Goal: Task Accomplishment & Management: Manage account settings

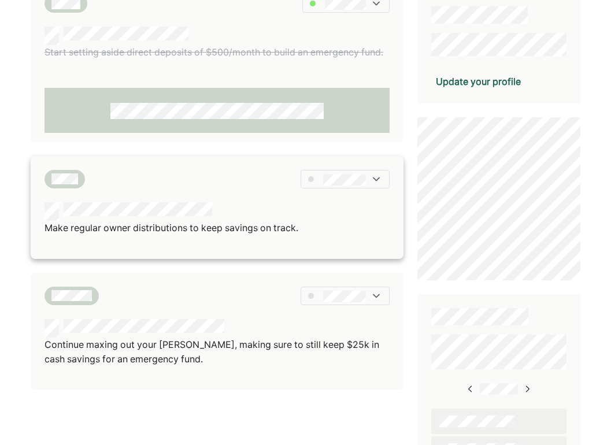
scroll to position [329, 0]
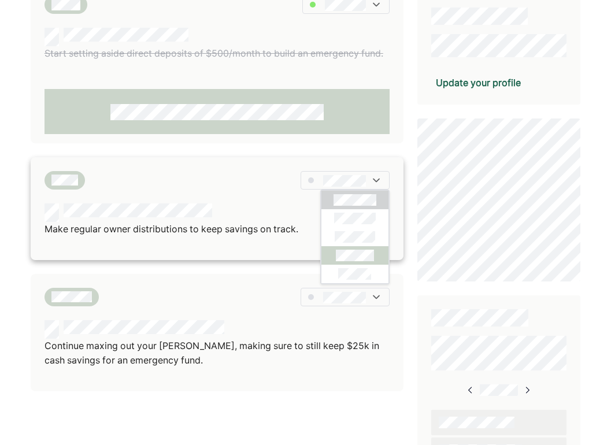
click at [333, 253] on div at bounding box center [355, 255] width 67 height 19
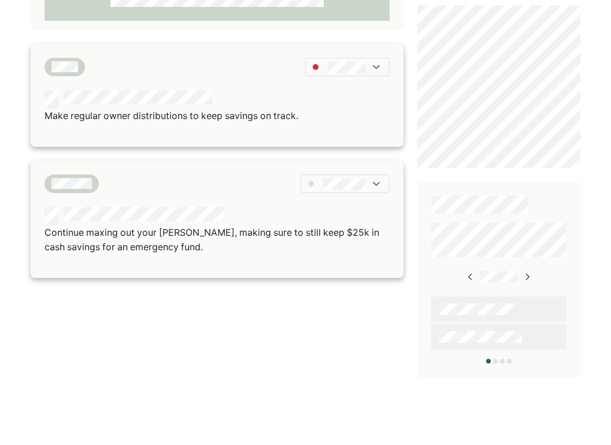
scroll to position [443, 0]
click at [371, 180] on img at bounding box center [377, 184] width 12 height 12
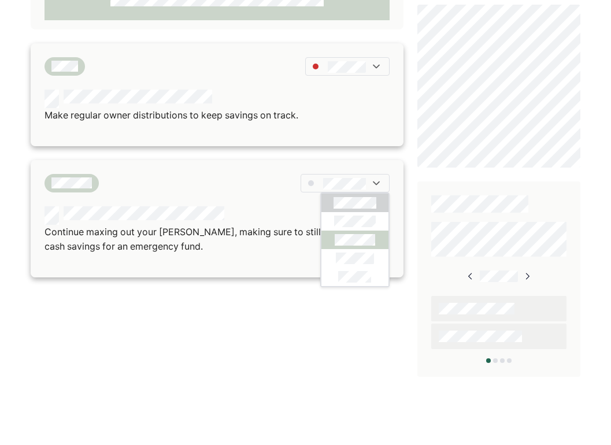
click at [381, 236] on div at bounding box center [355, 240] width 67 height 19
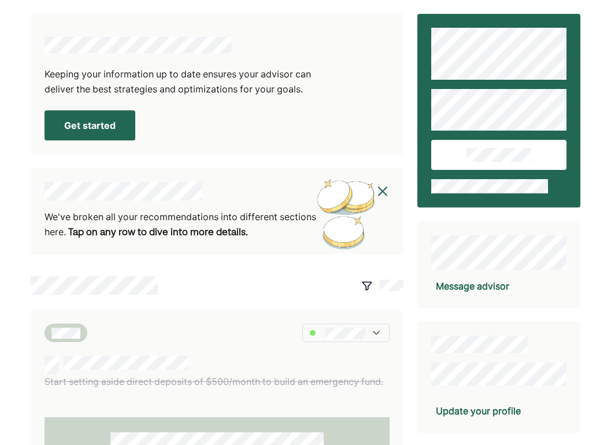
scroll to position [0, 0]
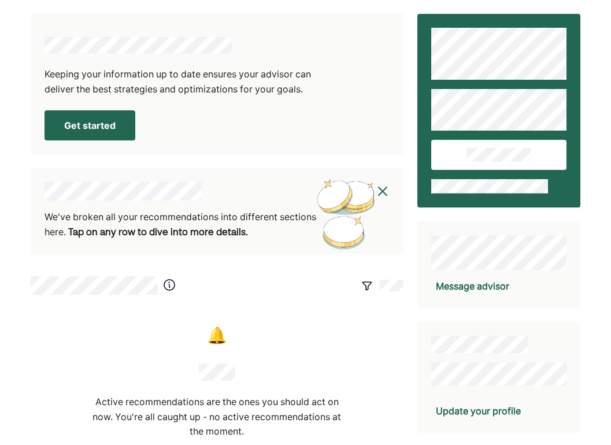
click at [72, 123] on button "Get started" at bounding box center [90, 125] width 91 height 30
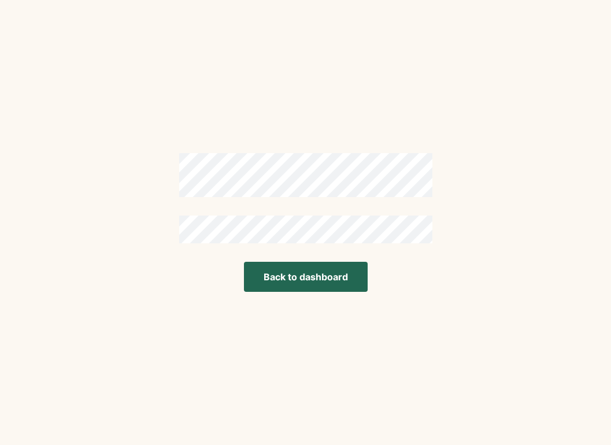
click at [330, 278] on button "Back to dashboard" at bounding box center [306, 277] width 124 height 30
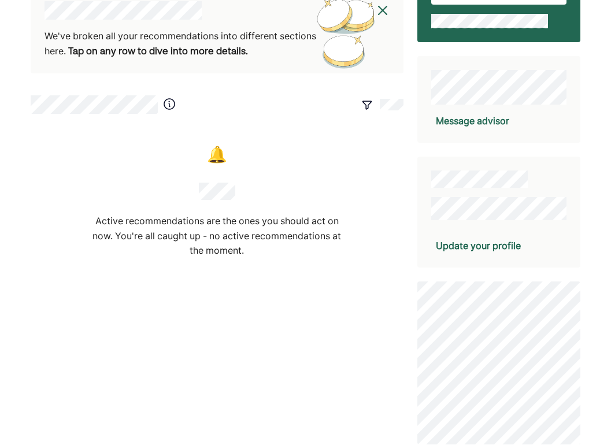
scroll to position [163, 0]
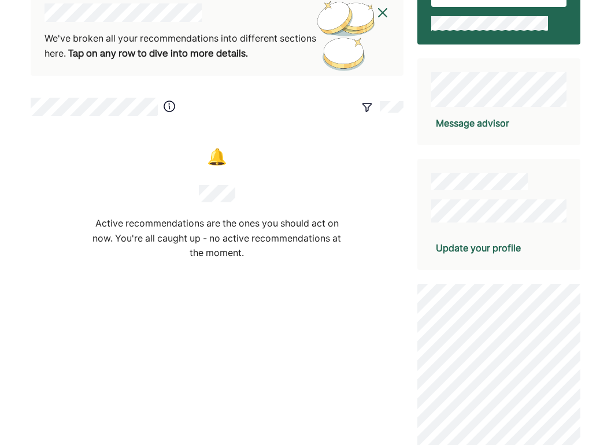
click at [507, 250] on div "Update your profile" at bounding box center [478, 248] width 85 height 14
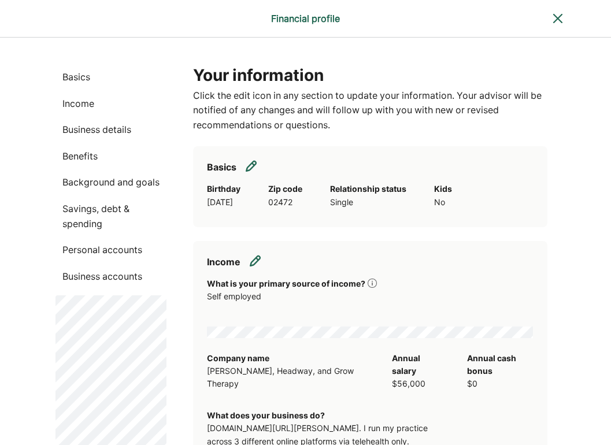
click at [84, 75] on p "Basics" at bounding box center [111, 77] width 111 height 15
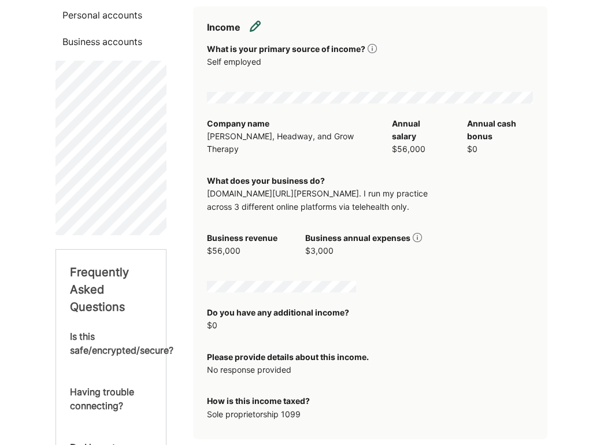
scroll to position [240, 0]
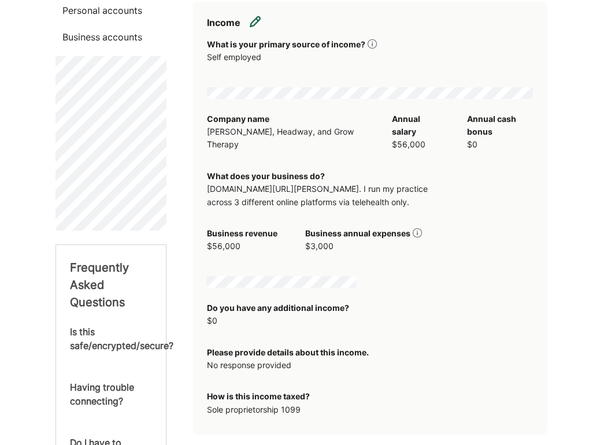
click at [256, 19] on img at bounding box center [255, 22] width 12 height 12
select select "**********"
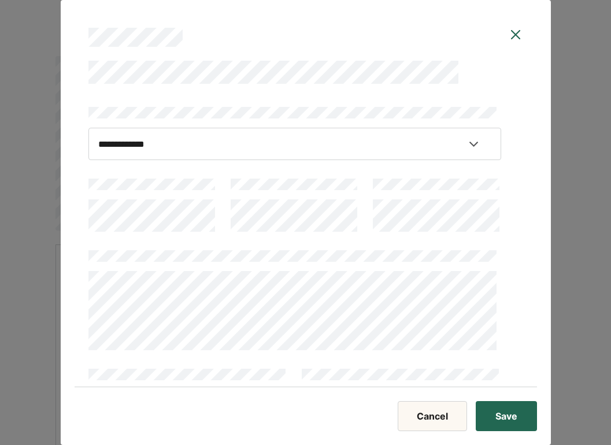
click at [228, 214] on div at bounding box center [295, 203] width 413 height 58
click at [395, 242] on div "**********" at bounding box center [295, 405] width 413 height 607
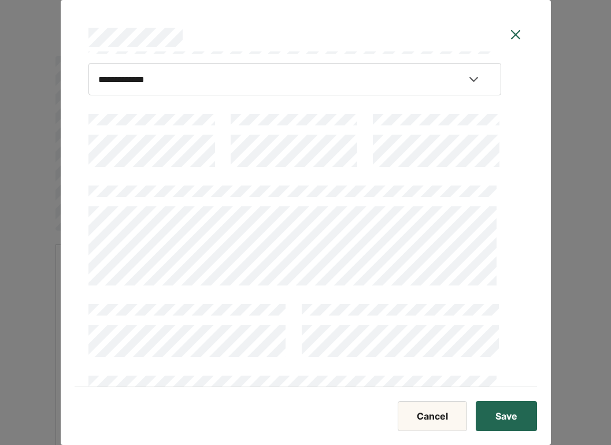
scroll to position [90, 0]
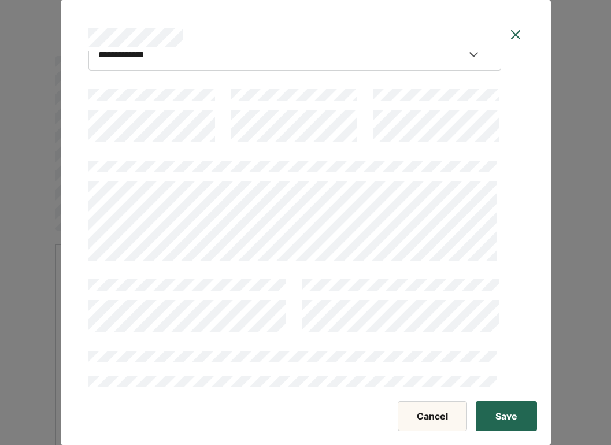
click at [75, 196] on div "**********" at bounding box center [306, 219] width 463 height 336
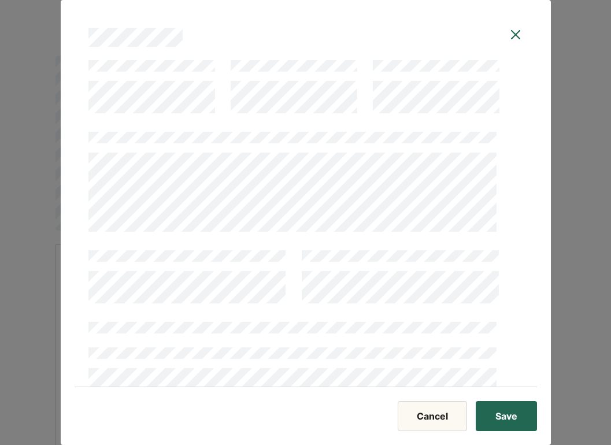
scroll to position [119, 0]
click at [72, 283] on div "**********" at bounding box center [306, 222] width 491 height 445
click at [333, 335] on div at bounding box center [295, 358] width 413 height 83
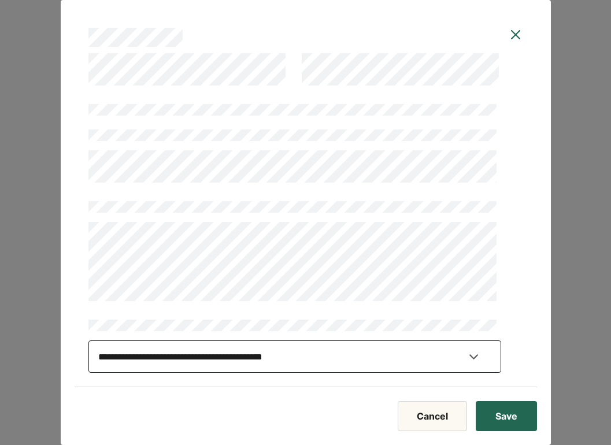
scroll to position [337, 0]
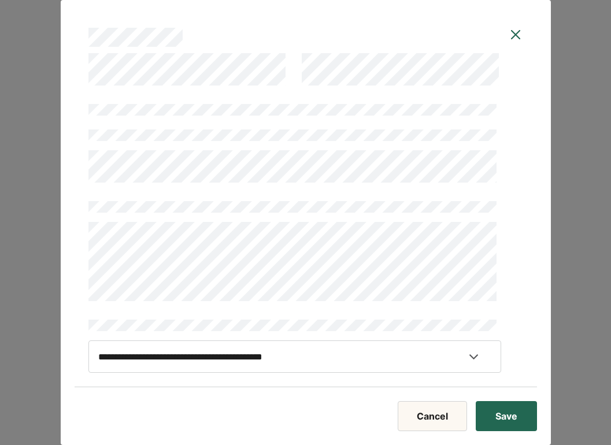
click at [564, 300] on div "**********" at bounding box center [305, 222] width 611 height 445
click at [581, 207] on div "**********" at bounding box center [305, 222] width 611 height 445
click at [513, 406] on button "Save" at bounding box center [506, 416] width 61 height 30
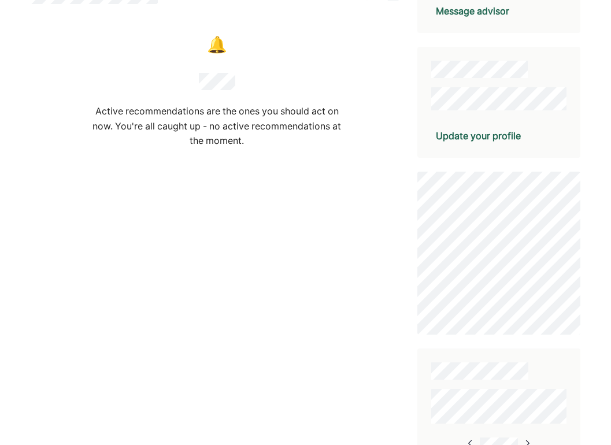
scroll to position [275, 0]
click at [498, 134] on div "Update your profile" at bounding box center [478, 137] width 85 height 14
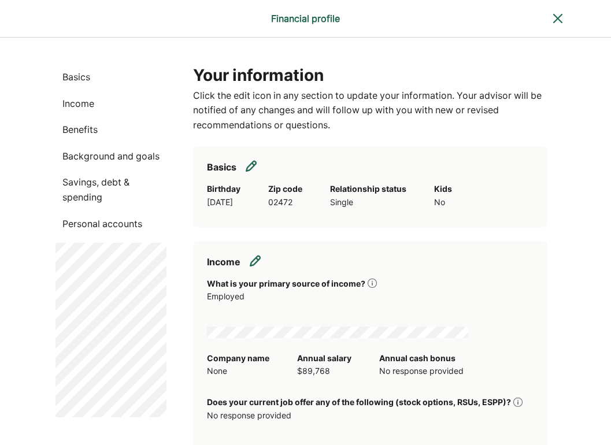
click at [560, 18] on img at bounding box center [558, 19] width 14 height 14
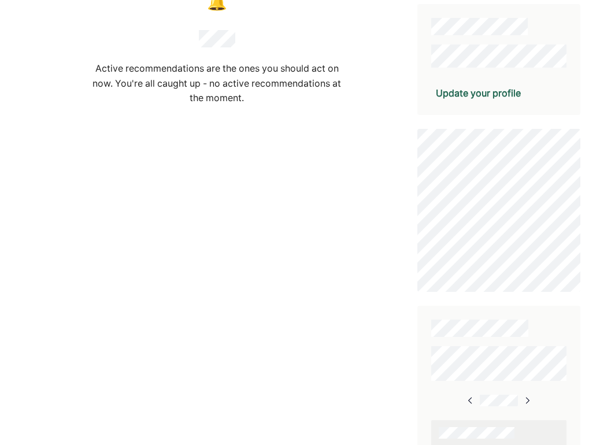
scroll to position [316, 0]
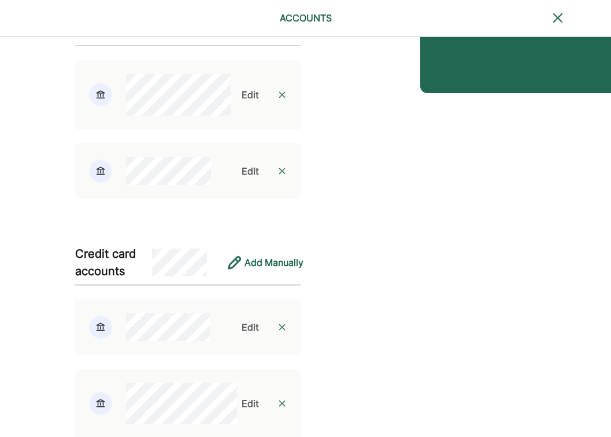
scroll to position [288, 0]
click at [245, 101] on div "Edit" at bounding box center [250, 94] width 17 height 14
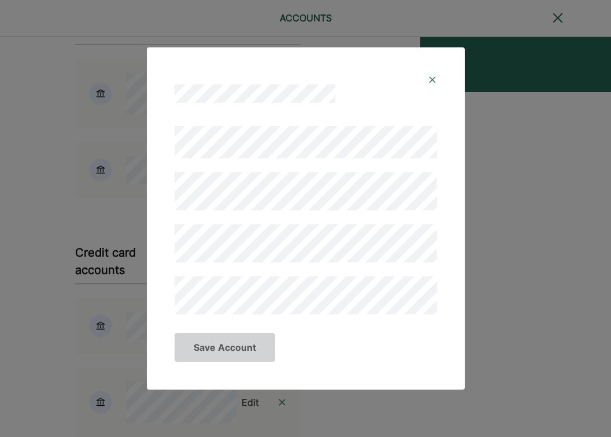
click at [165, 194] on div at bounding box center [306, 218] width 290 height 221
click at [343, 363] on div "Save Account" at bounding box center [306, 352] width 290 height 47
click at [237, 347] on button "Save Account" at bounding box center [225, 347] width 101 height 29
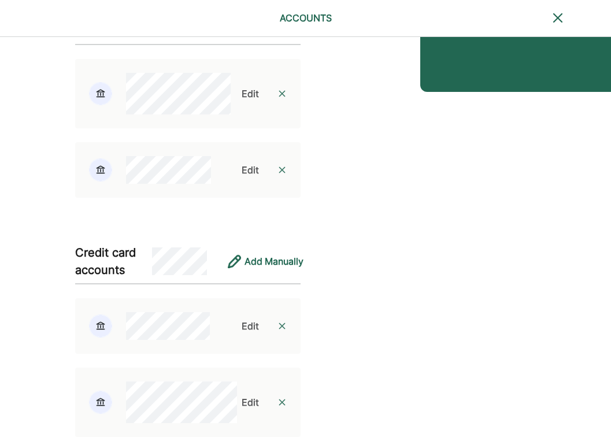
click at [242, 177] on div "Edit" at bounding box center [250, 170] width 17 height 14
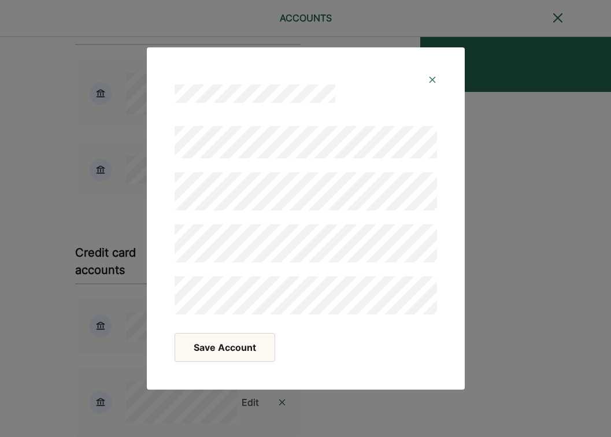
click at [454, 248] on div "Save Account" at bounding box center [306, 218] width 318 height 342
click at [241, 347] on button "Save Account" at bounding box center [225, 347] width 101 height 29
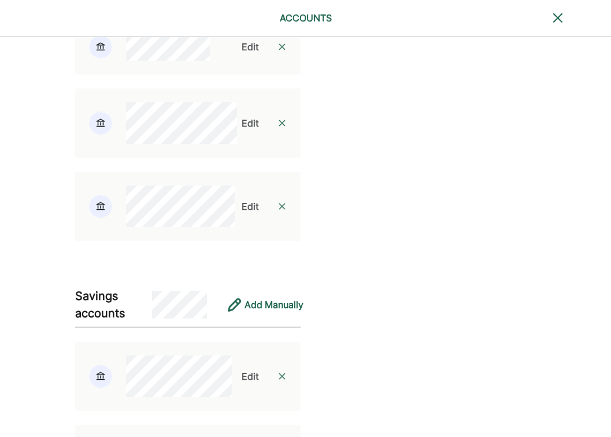
scroll to position [571, 0]
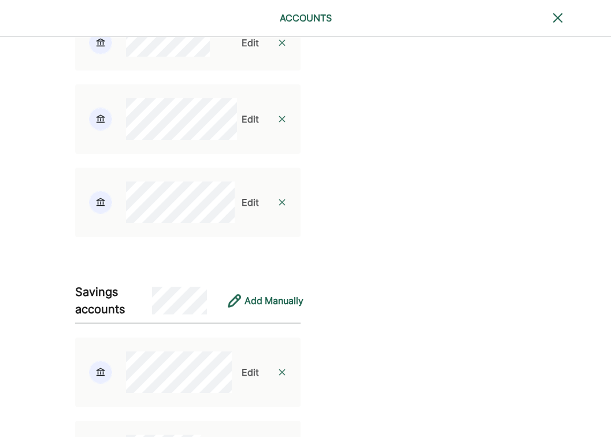
click at [245, 126] on div "Edit" at bounding box center [250, 119] width 17 height 14
select select "****"
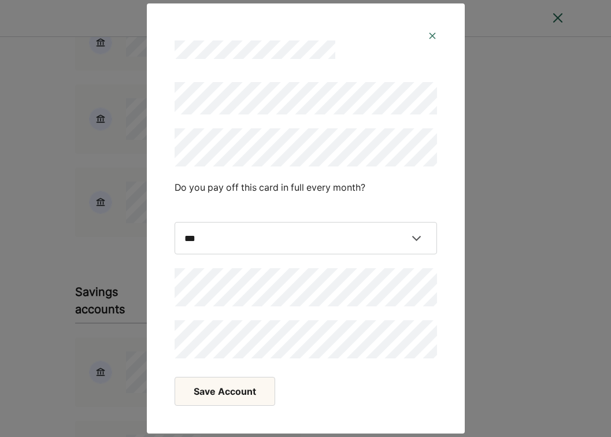
click at [163, 148] on div "**********" at bounding box center [306, 218] width 290 height 309
click at [162, 229] on div "**********" at bounding box center [306, 218] width 290 height 309
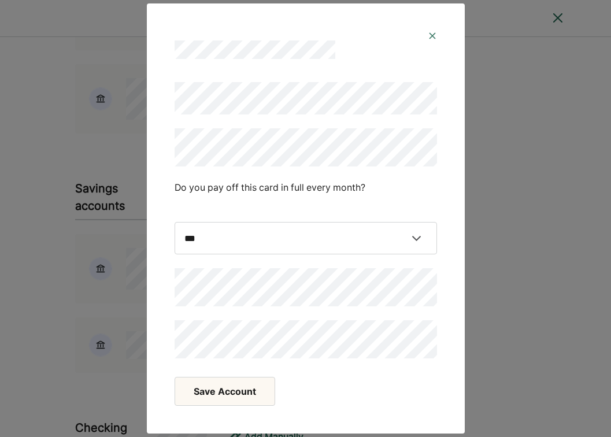
scroll to position [672, 0]
click at [246, 388] on button "Save Account" at bounding box center [225, 391] width 101 height 29
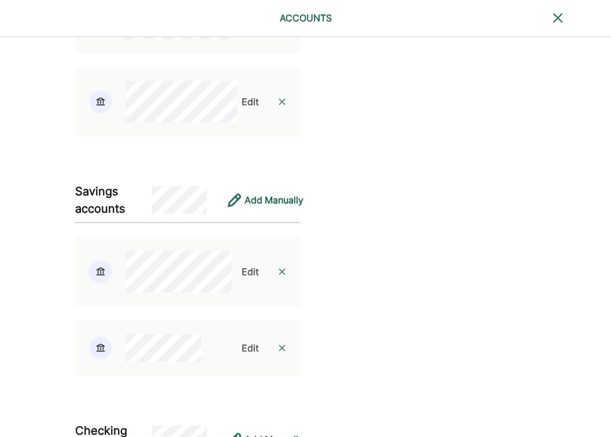
click at [242, 25] on div "Edit" at bounding box center [250, 19] width 17 height 14
select select "****"
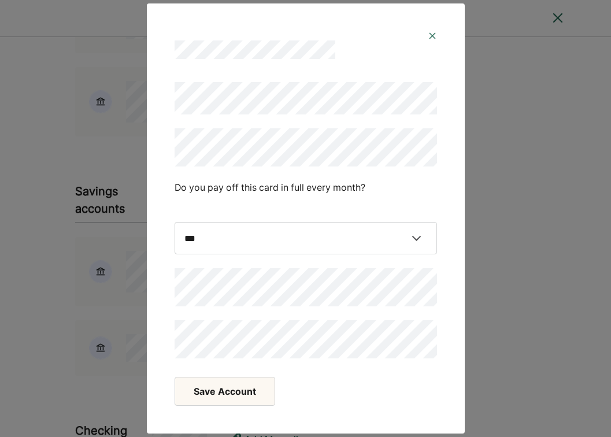
click at [183, 210] on div "**********" at bounding box center [306, 211] width 263 height 88
click at [159, 175] on div "**********" at bounding box center [306, 218] width 318 height 430
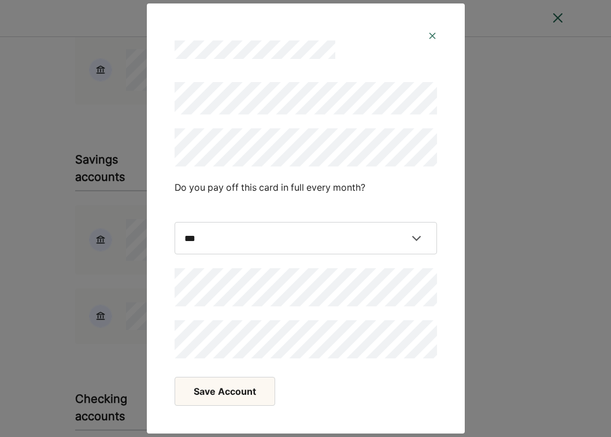
scroll to position [706, 0]
click at [224, 388] on button "Save Account" at bounding box center [225, 391] width 101 height 29
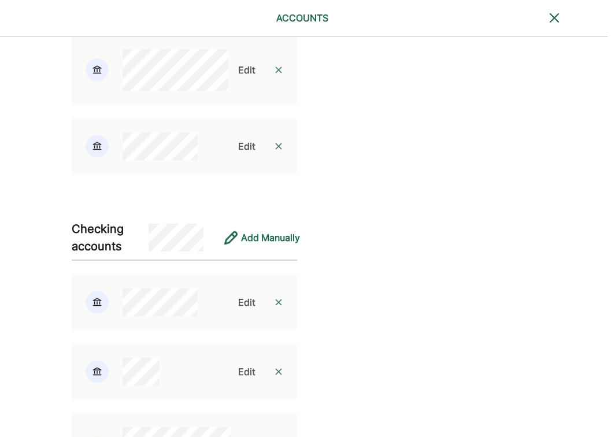
scroll to position [873, 3]
click at [238, 78] on div "Edit" at bounding box center [246, 71] width 17 height 14
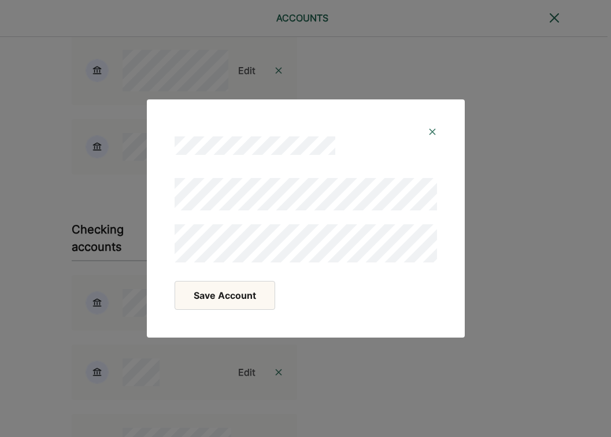
click at [219, 296] on button "Save Account" at bounding box center [225, 295] width 101 height 29
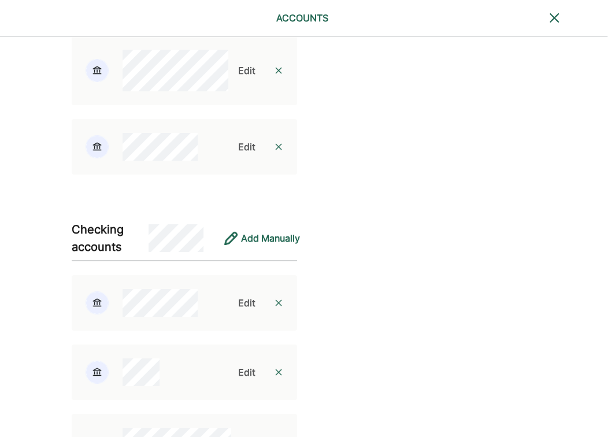
click at [238, 154] on div "Edit" at bounding box center [246, 147] width 17 height 14
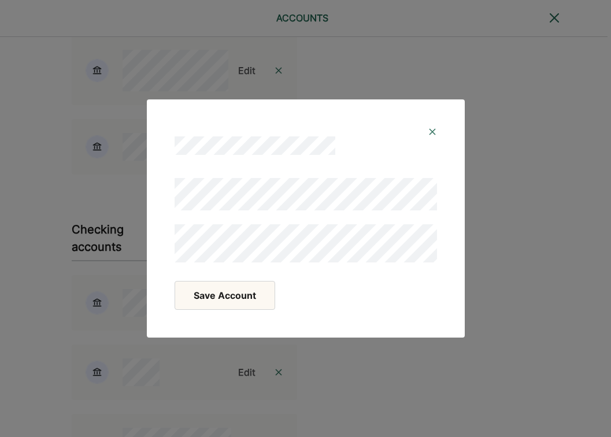
click at [215, 300] on button "Save Account" at bounding box center [225, 295] width 101 height 29
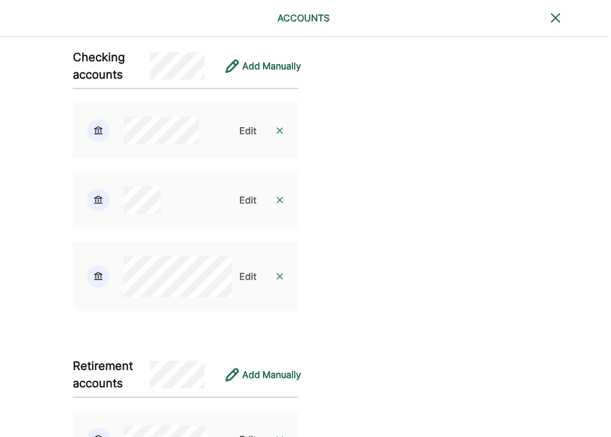
scroll to position [1048, 2]
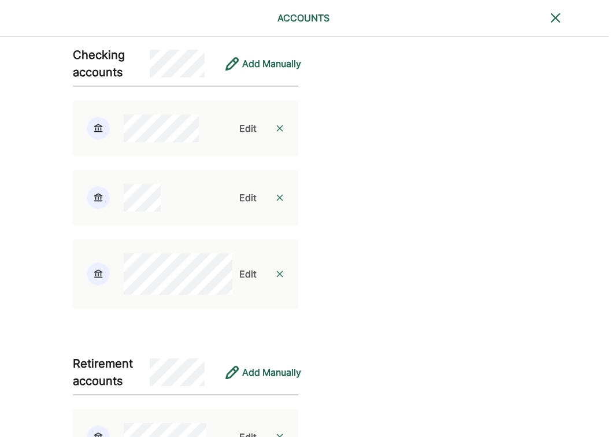
click at [240, 135] on div "Edit" at bounding box center [248, 128] width 17 height 14
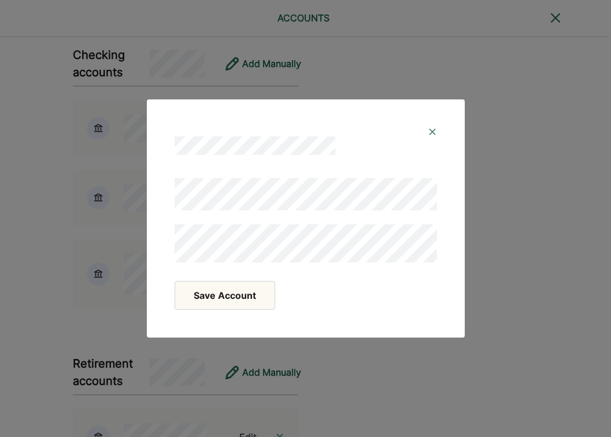
click at [324, 289] on div "Save Account" at bounding box center [306, 295] width 263 height 29
click at [247, 300] on button "Save Account" at bounding box center [225, 295] width 101 height 29
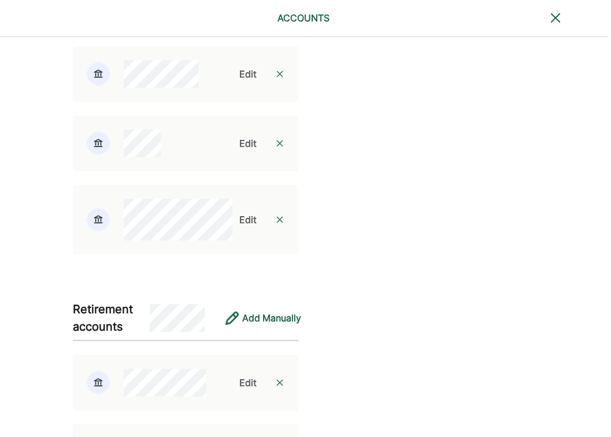
scroll to position [1114, 2]
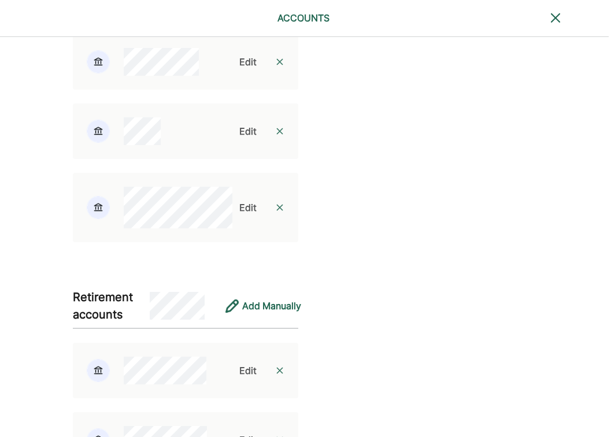
click at [240, 138] on div "Edit" at bounding box center [248, 131] width 17 height 14
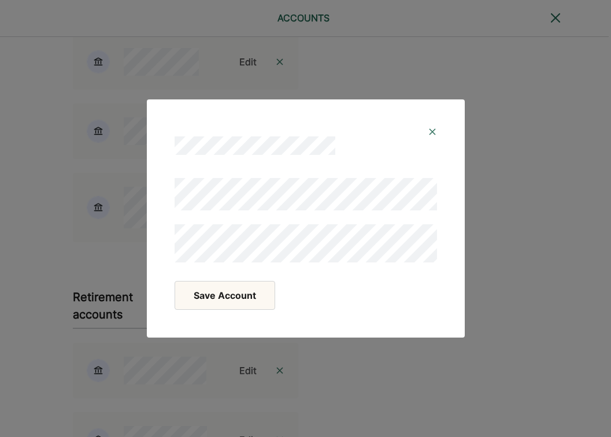
click at [319, 313] on div "Save Account" at bounding box center [306, 300] width 290 height 47
click at [257, 300] on button "Save Account" at bounding box center [225, 295] width 101 height 29
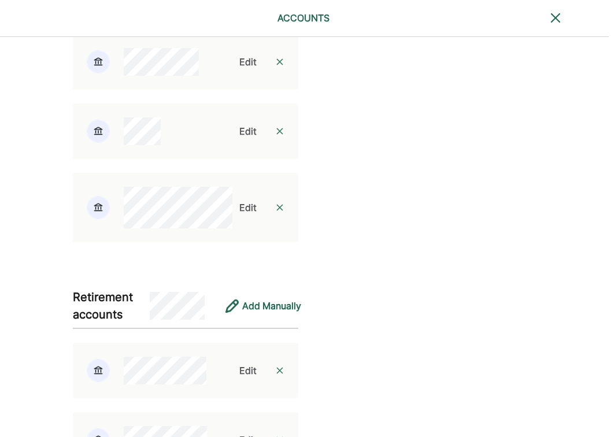
scroll to position [1128, 2]
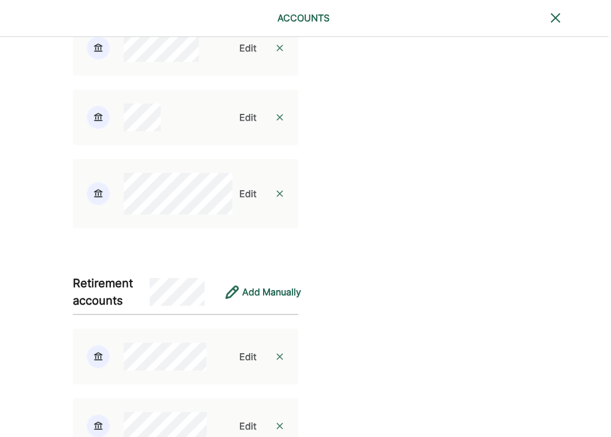
click at [240, 201] on div "Edit" at bounding box center [248, 194] width 17 height 14
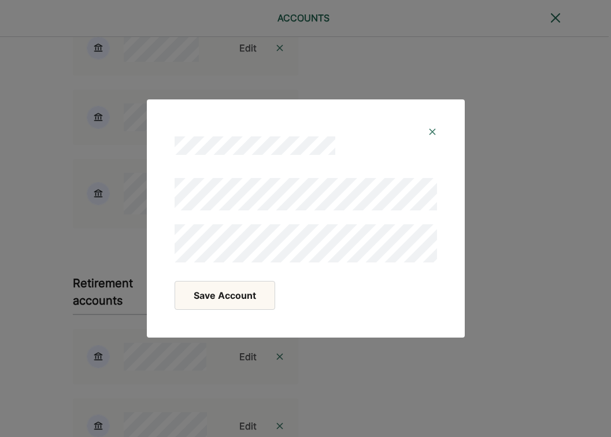
click at [213, 296] on button "Save Account" at bounding box center [225, 295] width 101 height 29
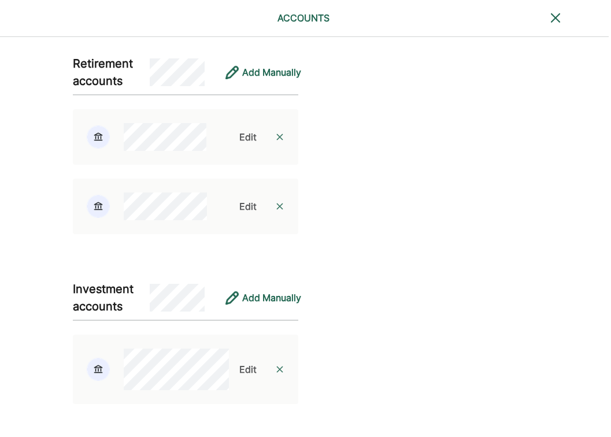
scroll to position [1349, 2]
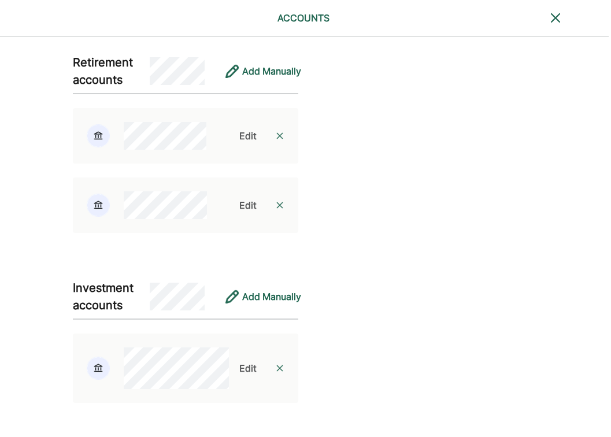
click at [240, 143] on div "Edit" at bounding box center [248, 136] width 17 height 14
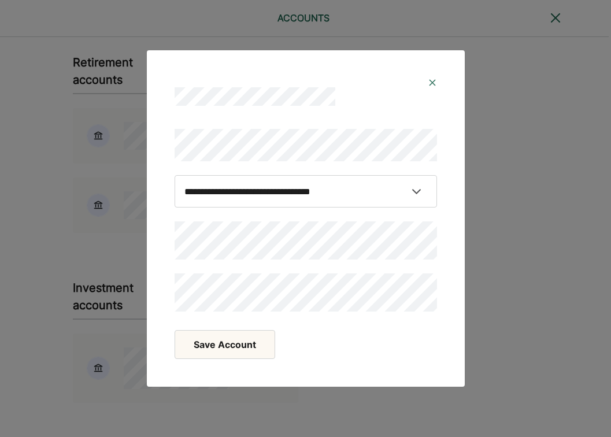
click at [337, 356] on div "Save Account" at bounding box center [306, 344] width 263 height 29
click at [247, 347] on button "Save Account" at bounding box center [225, 344] width 101 height 29
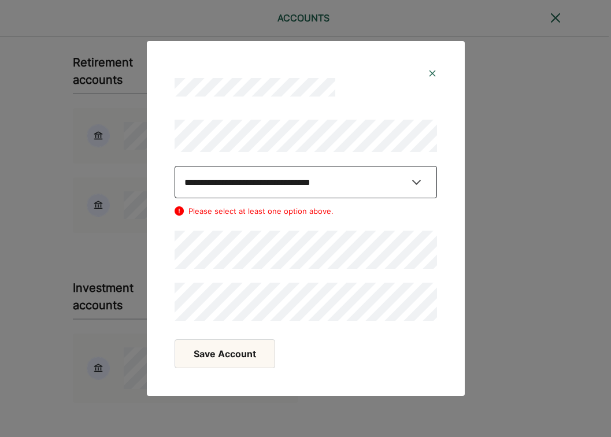
select select "**********"
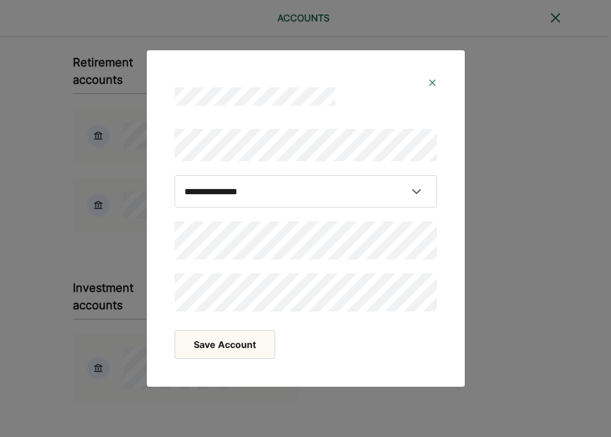
click at [231, 348] on button "Save Account" at bounding box center [225, 344] width 101 height 29
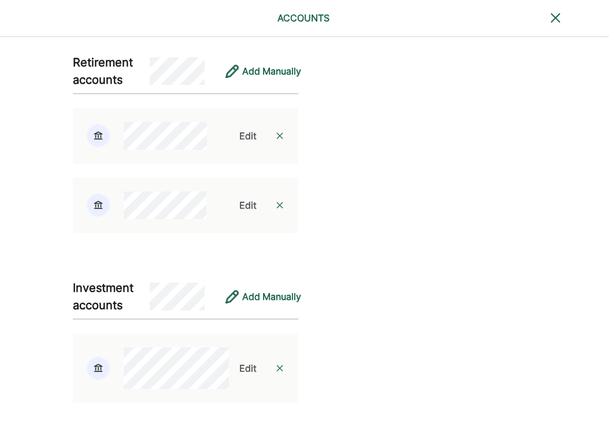
click at [241, 143] on div "Edit" at bounding box center [248, 136] width 17 height 14
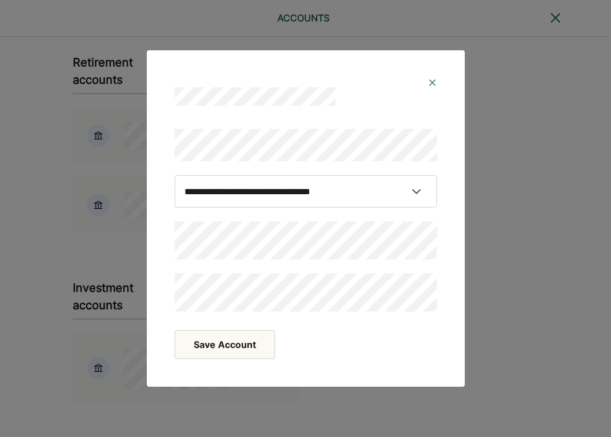
click at [231, 345] on button "Save Account" at bounding box center [225, 344] width 101 height 29
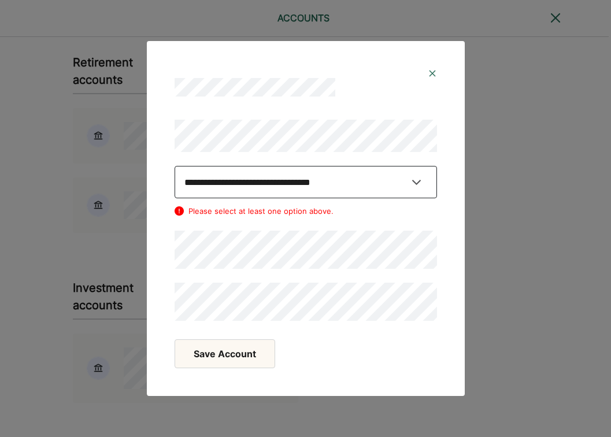
select select "********"
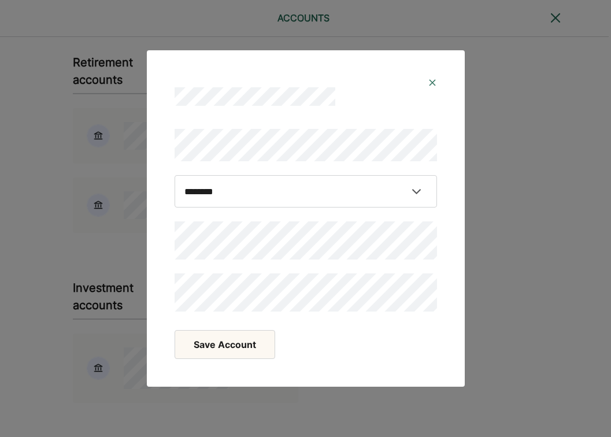
click at [224, 351] on button "Save Account" at bounding box center [225, 344] width 101 height 29
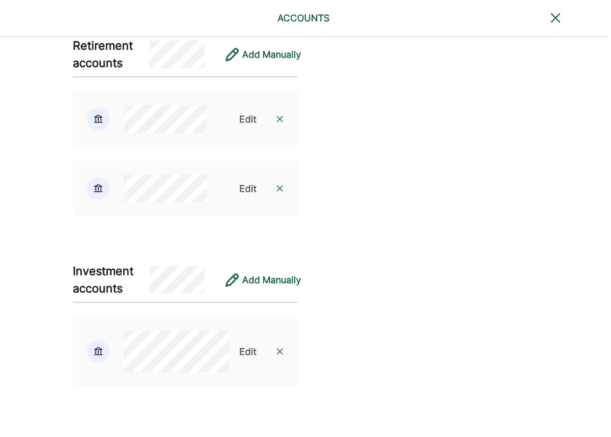
scroll to position [1430, 2]
click at [240, 352] on div "Edit" at bounding box center [248, 352] width 17 height 14
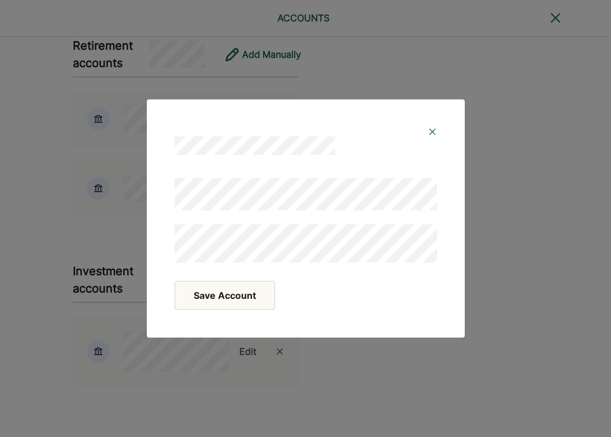
click at [210, 300] on button "Save Account" at bounding box center [225, 295] width 101 height 29
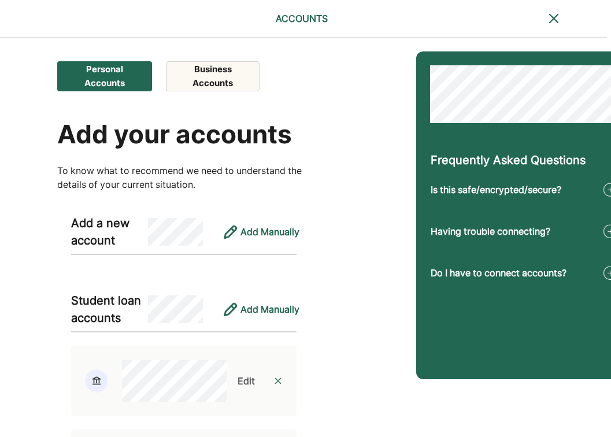
scroll to position [0, 4]
click at [219, 81] on button "Business Accounts" at bounding box center [213, 76] width 94 height 30
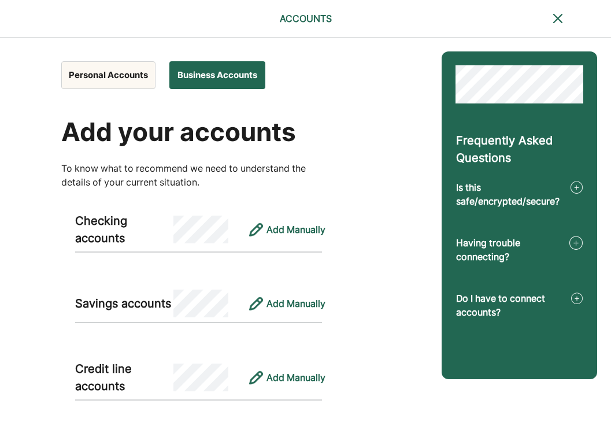
scroll to position [0, 0]
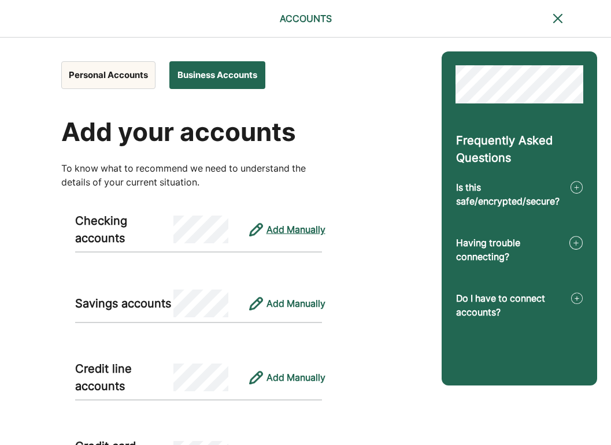
click at [283, 231] on div "Add Manually" at bounding box center [296, 230] width 59 height 14
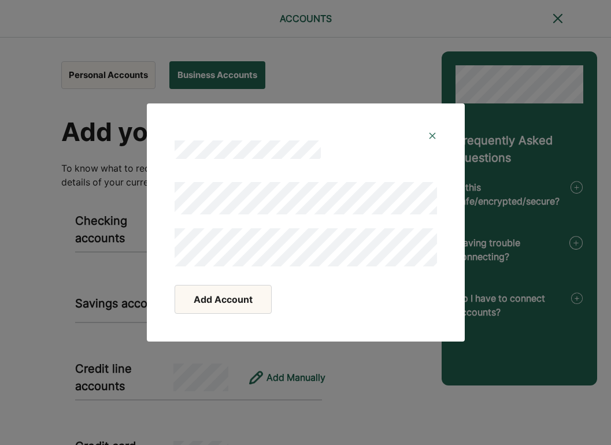
click at [224, 294] on button "Add Account" at bounding box center [223, 299] width 97 height 29
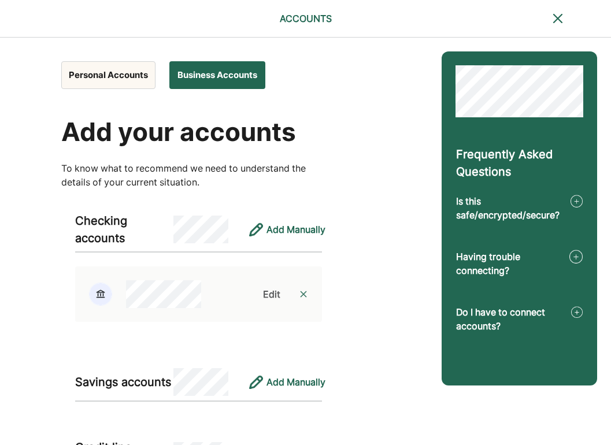
click at [113, 77] on button "Personal Accounts" at bounding box center [108, 75] width 94 height 28
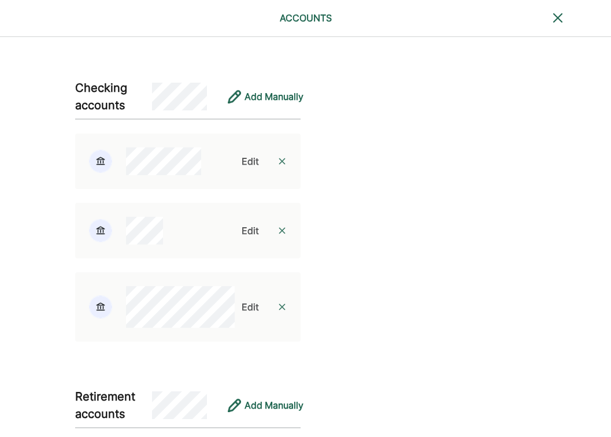
scroll to position [1016, 0]
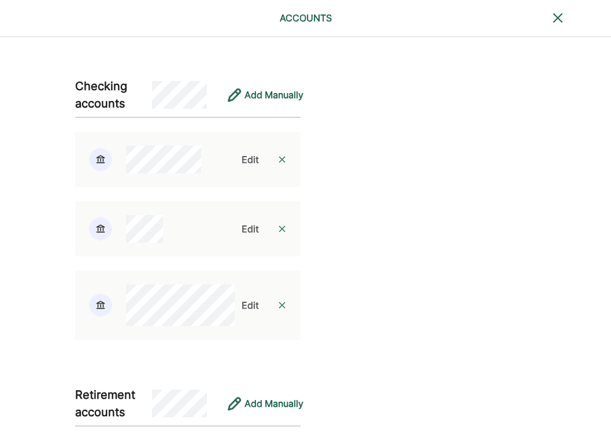
click at [278, 310] on img at bounding box center [282, 305] width 9 height 9
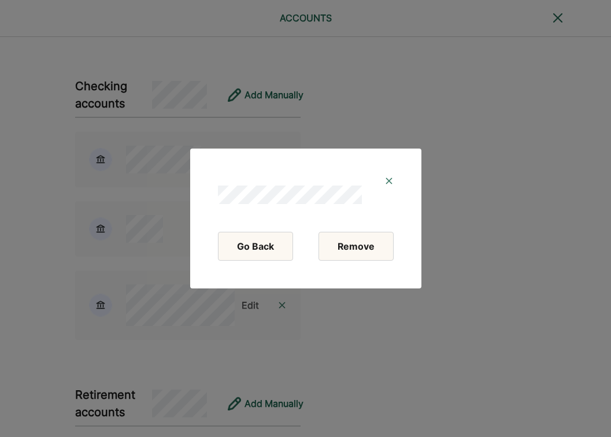
click at [358, 248] on button "Remove" at bounding box center [356, 246] width 75 height 29
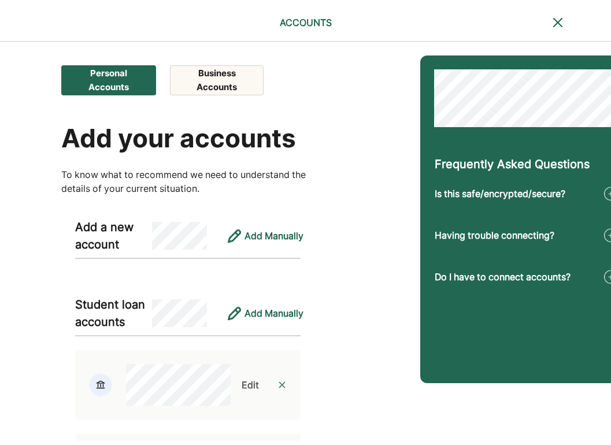
scroll to position [0, 0]
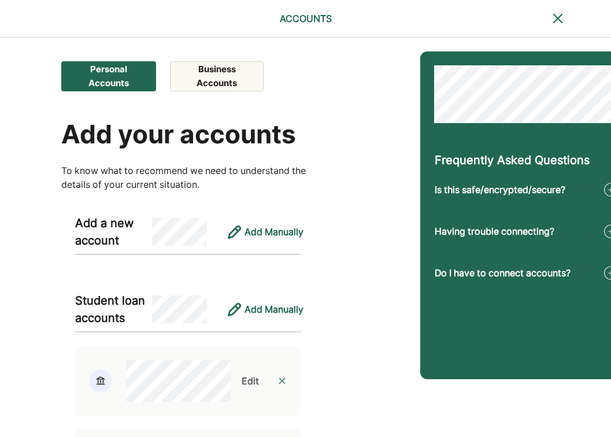
click at [238, 82] on button "Business Accounts" at bounding box center [217, 76] width 94 height 30
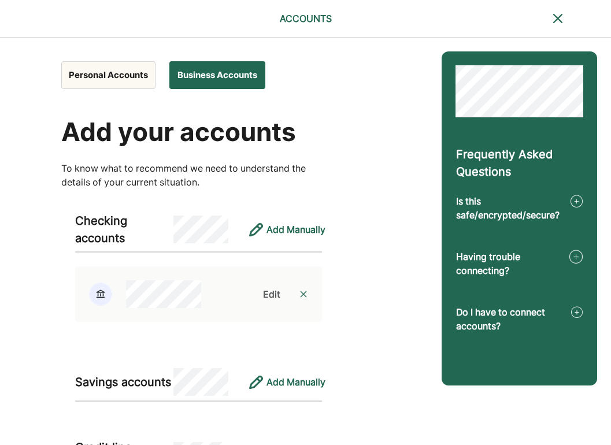
click at [122, 76] on button "Personal Accounts" at bounding box center [108, 75] width 94 height 28
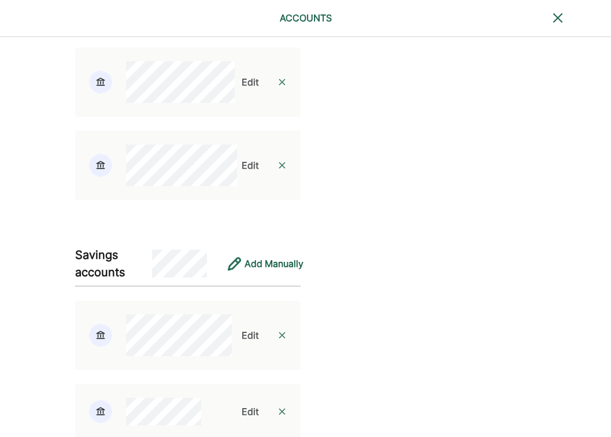
scroll to position [606, 0]
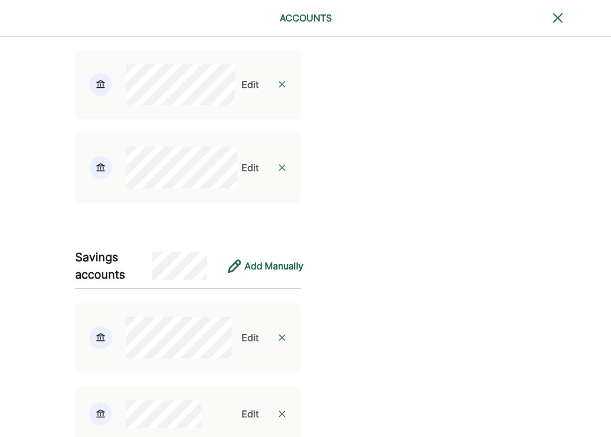
click at [244, 91] on div "Edit" at bounding box center [250, 85] width 17 height 14
select select "****"
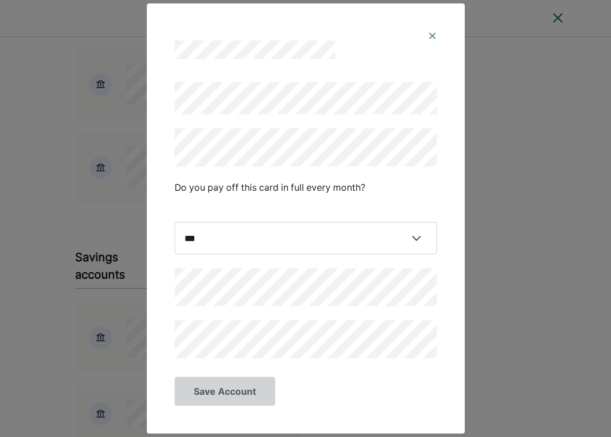
click at [433, 35] on img at bounding box center [432, 35] width 9 height 9
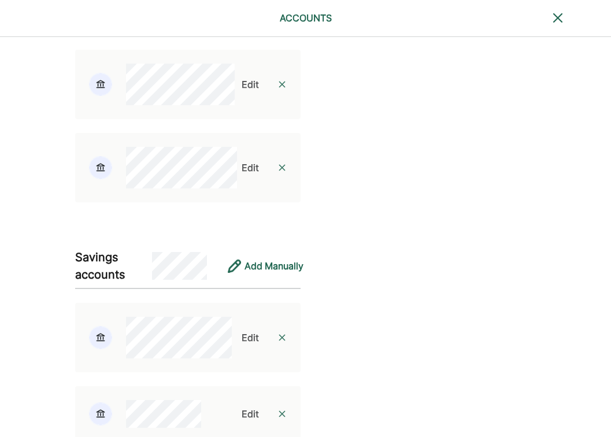
click at [242, 175] on div "Edit" at bounding box center [250, 168] width 17 height 14
select select "****"
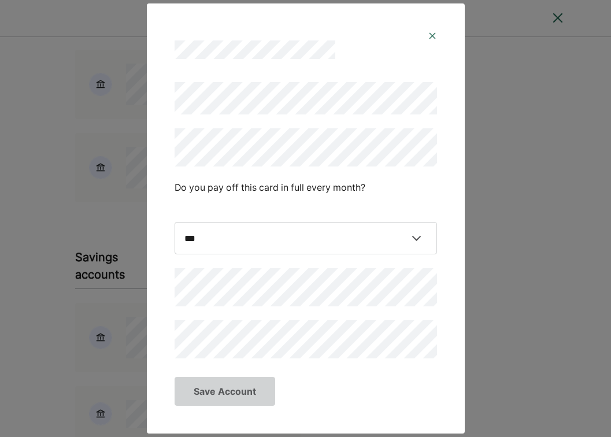
click at [433, 37] on img at bounding box center [432, 35] width 9 height 9
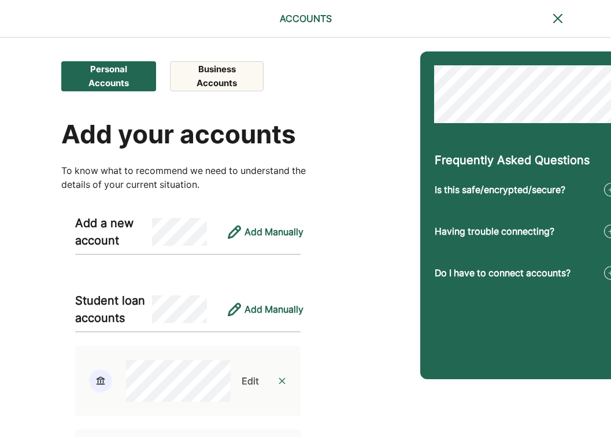
scroll to position [0, 0]
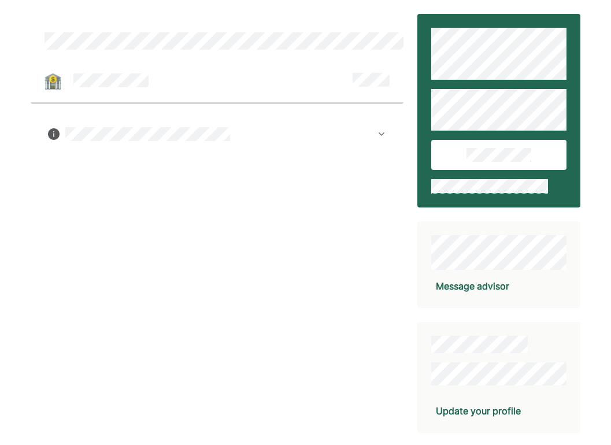
click at [380, 132] on img at bounding box center [381, 134] width 9 height 9
click at [381, 134] on img at bounding box center [381, 134] width 9 height 9
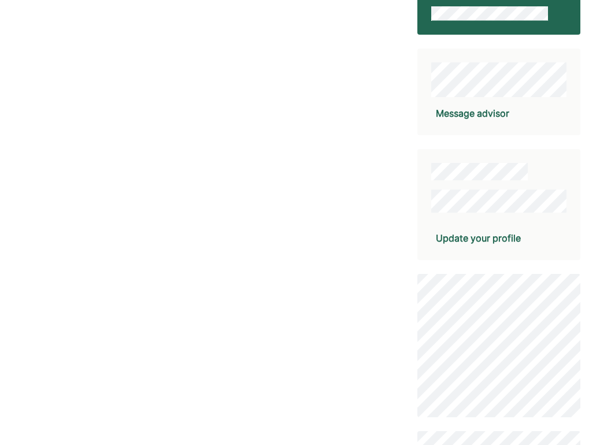
scroll to position [178, 0]
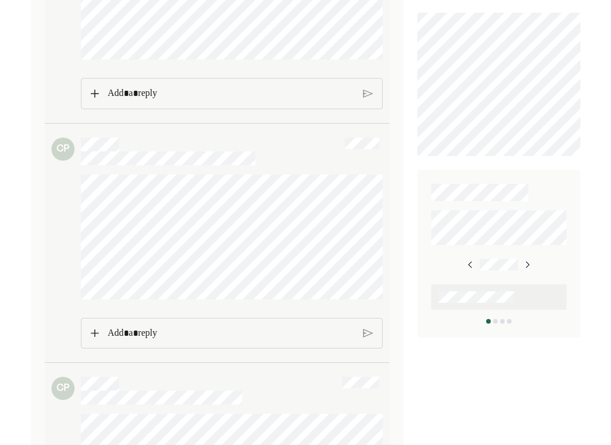
scroll to position [514, 0]
click at [529, 261] on img at bounding box center [527, 261] width 9 height 9
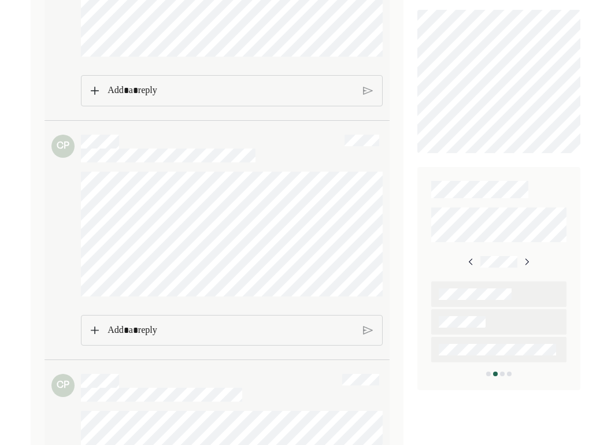
click at [529, 261] on img at bounding box center [526, 261] width 9 height 9
click at [529, 261] on img at bounding box center [527, 261] width 9 height 9
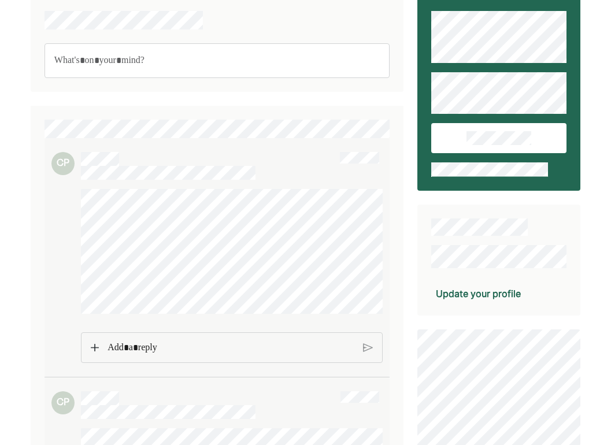
scroll to position [13, 0]
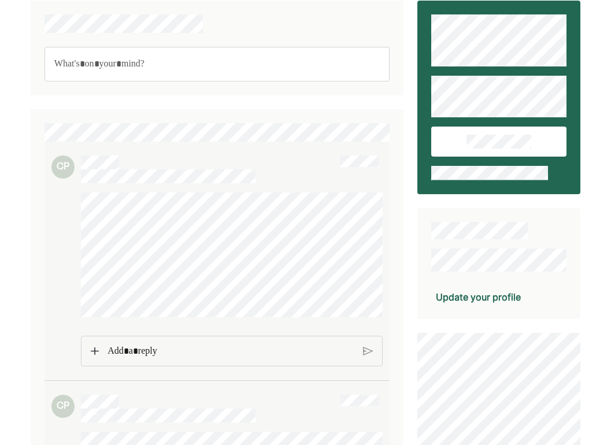
click at [489, 297] on div "Update your profile" at bounding box center [478, 297] width 85 height 14
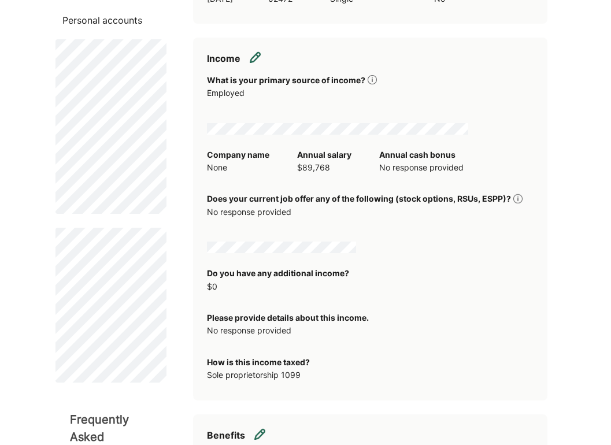
scroll to position [204, 0]
click at [259, 52] on img at bounding box center [255, 57] width 12 height 12
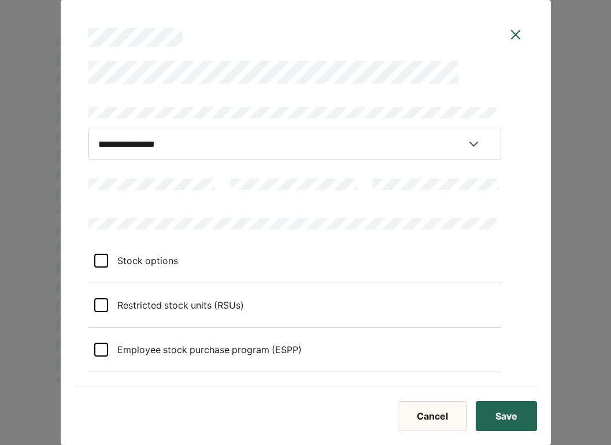
select select "********"
select select "**********"
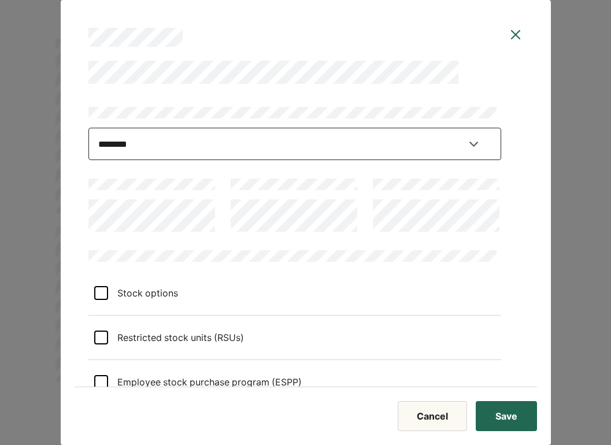
select select "**********"
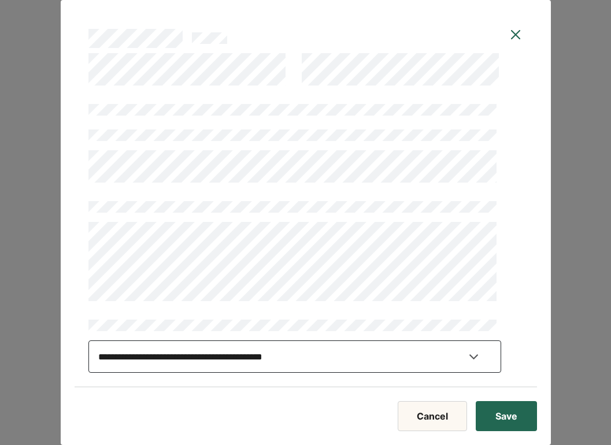
scroll to position [690, 0]
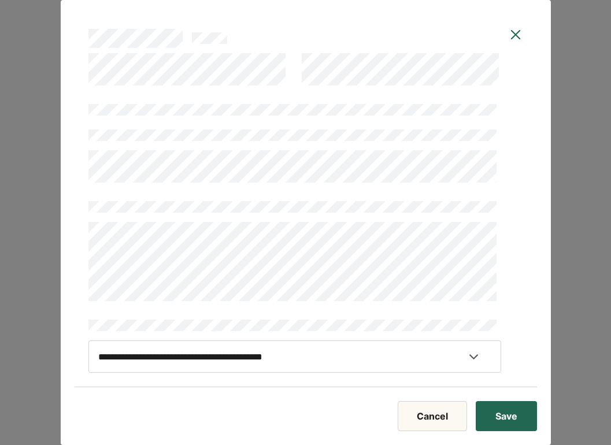
click at [496, 400] on div "Cancel Save" at bounding box center [306, 410] width 463 height 44
drag, startPoint x: 519, startPoint y: 373, endPoint x: 493, endPoint y: 393, distance: 32.5
click at [495, 392] on div "**********" at bounding box center [306, 222] width 491 height 445
click at [579, 271] on div "**********" at bounding box center [305, 222] width 611 height 445
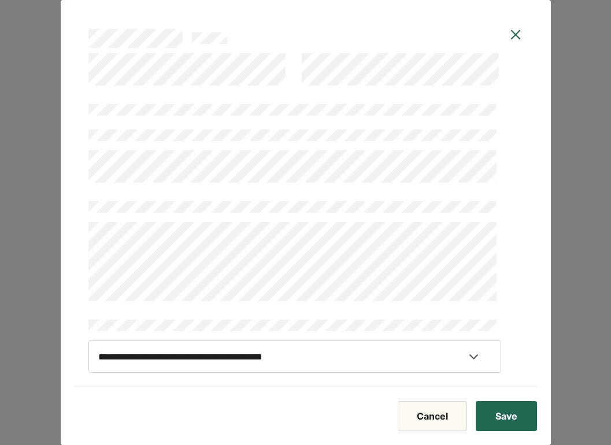
scroll to position [1080, 0]
click at [511, 376] on div "**********" at bounding box center [306, 220] width 463 height 334
click at [498, 381] on div "**********" at bounding box center [306, 220] width 463 height 334
click at [537, 389] on div "Cancel Save" at bounding box center [306, 410] width 463 height 44
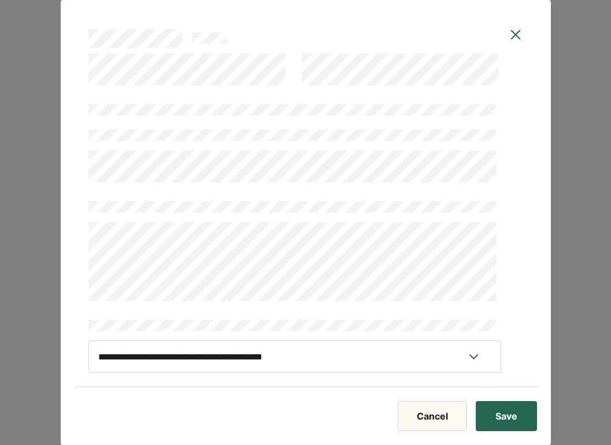
click at [545, 398] on div "**********" at bounding box center [306, 222] width 491 height 445
click at [515, 401] on button "Save" at bounding box center [506, 416] width 61 height 30
click at [400, 308] on div "**********" at bounding box center [295, 51] width 413 height 644
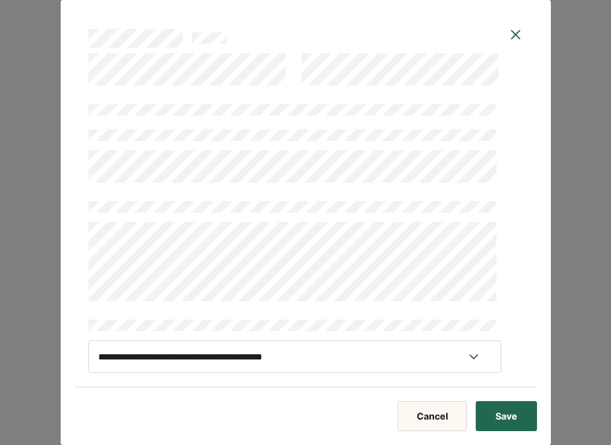
scroll to position [2668, 0]
click at [491, 400] on div "Cancel Save" at bounding box center [306, 410] width 463 height 44
click at [490, 400] on div "Cancel Save" at bounding box center [306, 410] width 463 height 44
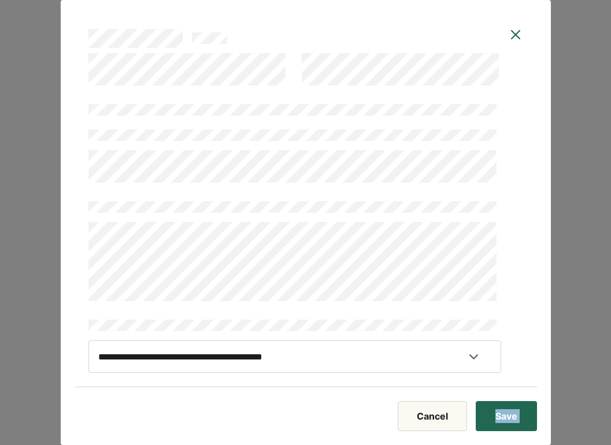
click at [507, 401] on div "Cancel Save" at bounding box center [306, 410] width 463 height 44
click at [519, 401] on div "Cancel Save" at bounding box center [306, 410] width 463 height 44
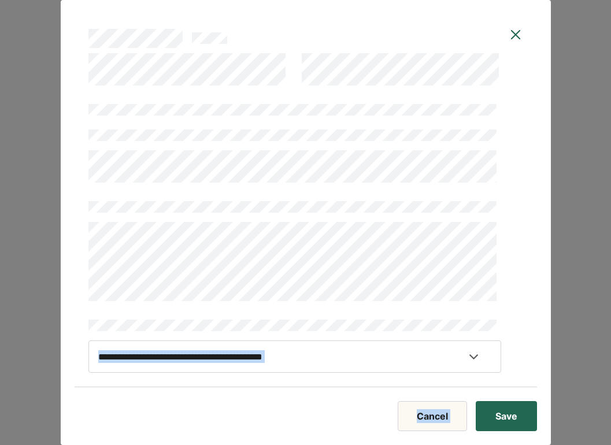
drag, startPoint x: 510, startPoint y: 391, endPoint x: 510, endPoint y: 383, distance: 8.1
click at [510, 383] on div "**********" at bounding box center [306, 222] width 491 height 445
click at [518, 371] on div "**********" at bounding box center [306, 220] width 463 height 334
click at [502, 401] on button "Save" at bounding box center [506, 416] width 61 height 30
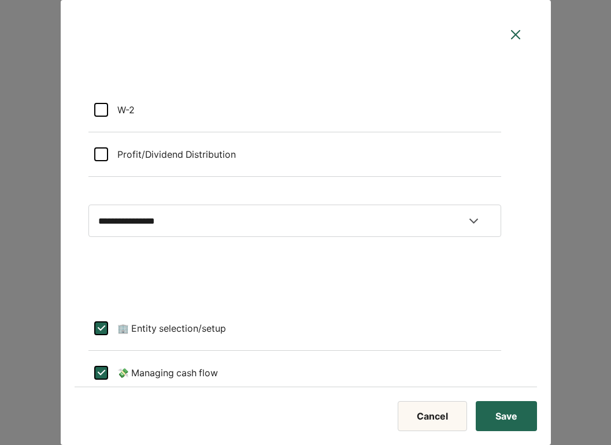
select select "**********"
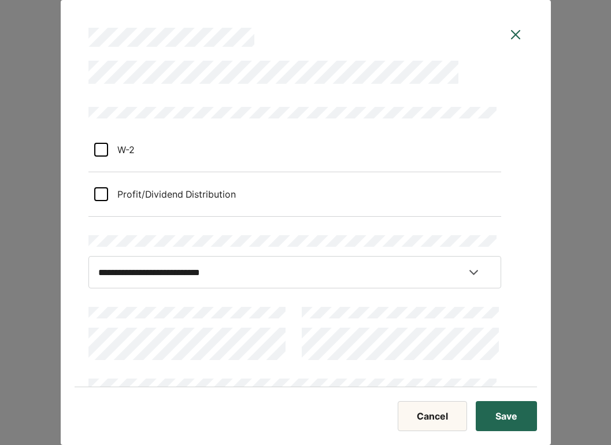
scroll to position [0, 0]
click at [102, 194] on div at bounding box center [101, 194] width 14 height 14
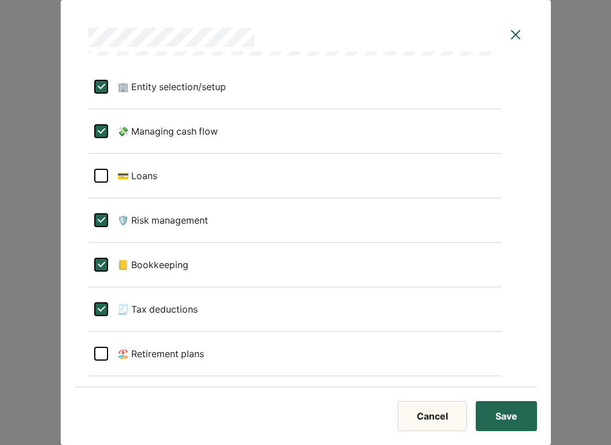
scroll to position [362, 0]
click at [104, 351] on div at bounding box center [101, 353] width 14 height 14
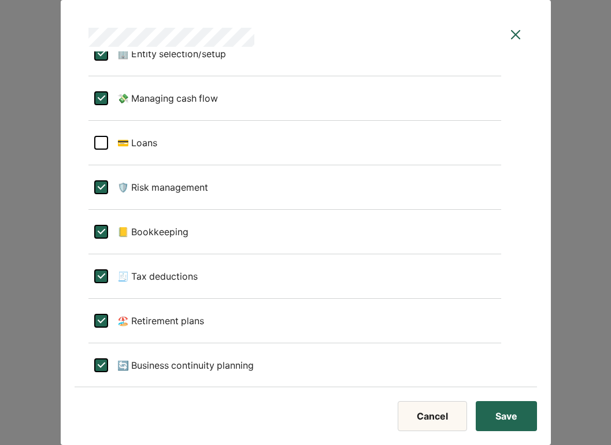
scroll to position [389, 0]
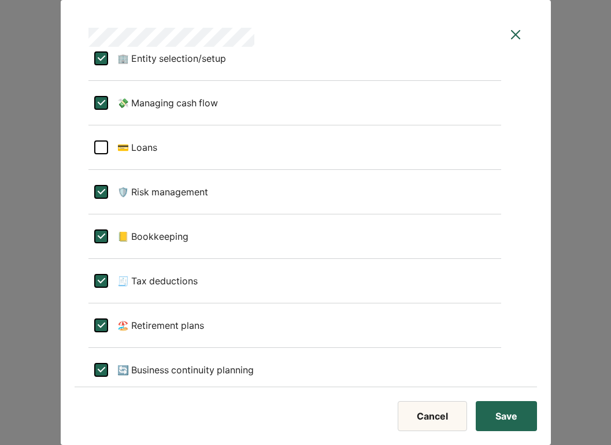
click at [102, 240] on div "L" at bounding box center [101, 237] width 14 height 14
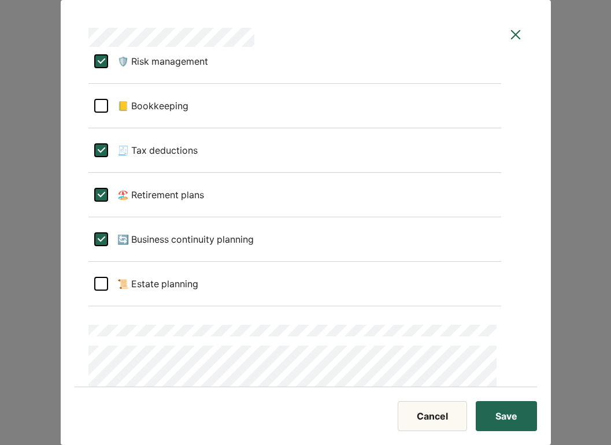
scroll to position [528, 0]
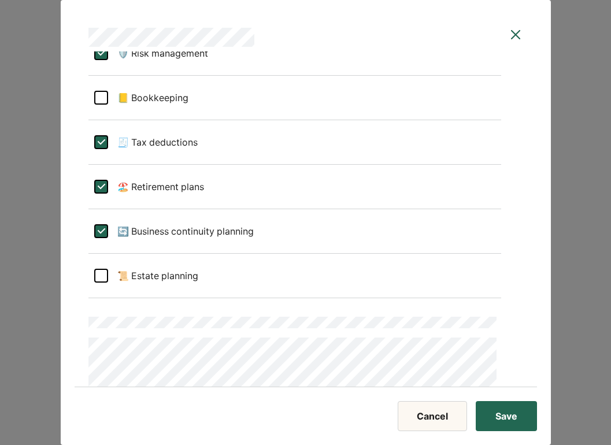
click at [101, 235] on div "L" at bounding box center [101, 231] width 14 height 14
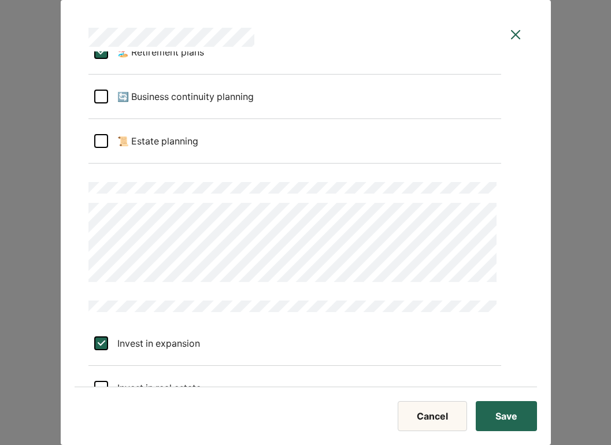
scroll to position [664, 0]
click at [81, 211] on div "**********" at bounding box center [306, 219] width 463 height 336
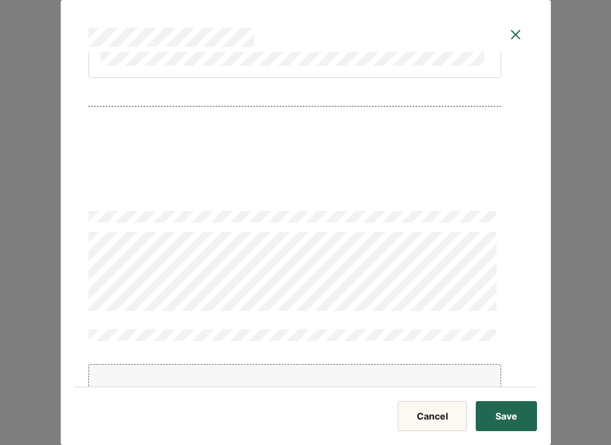
scroll to position [1497, 0]
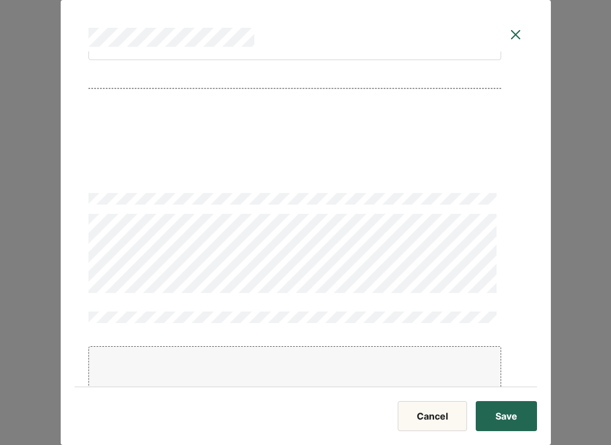
click at [40, 226] on div "**********" at bounding box center [305, 222] width 611 height 445
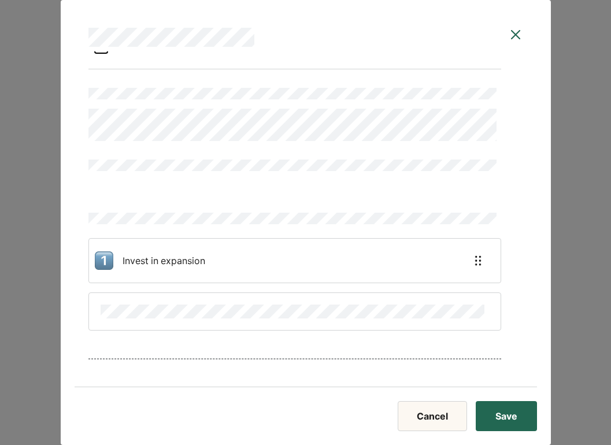
scroll to position [1229, 0]
click at [127, 106] on div at bounding box center [295, 110] width 413 height 58
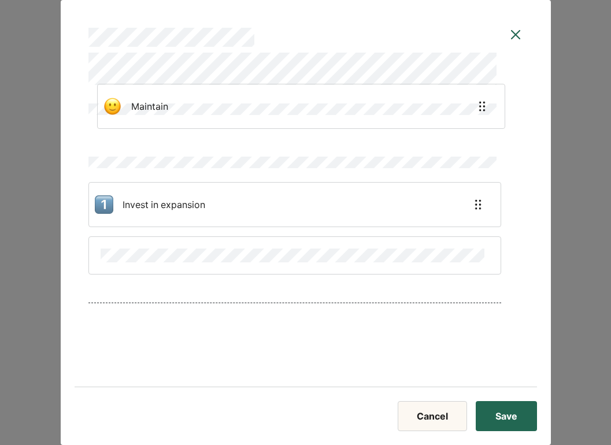
scroll to position [1280, 0]
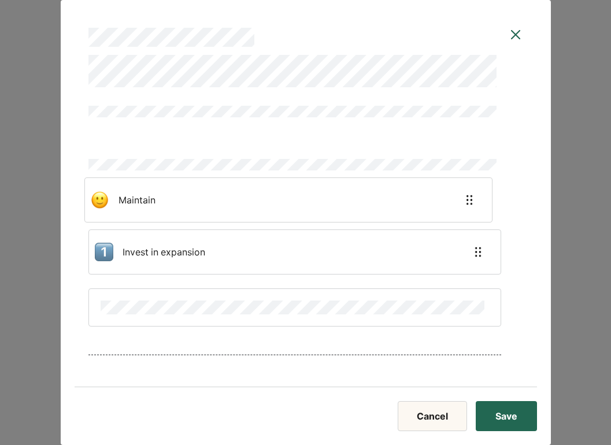
drag, startPoint x: 264, startPoint y: 260, endPoint x: 260, endPoint y: 204, distance: 56.3
click at [260, 204] on div "Invest in expansion Maintain" at bounding box center [295, 284] width 413 height 315
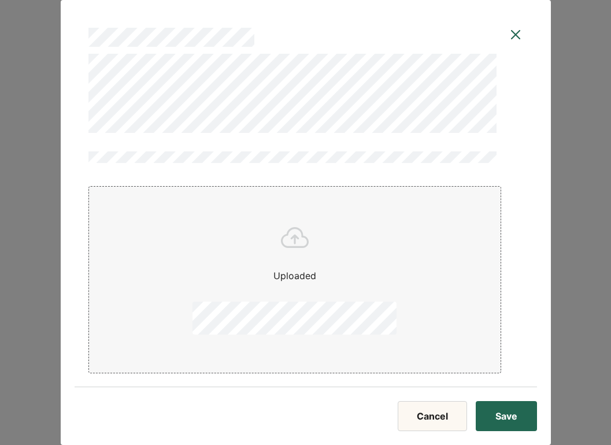
scroll to position [3484, 0]
click at [494, 401] on button "Save" at bounding box center [506, 416] width 61 height 30
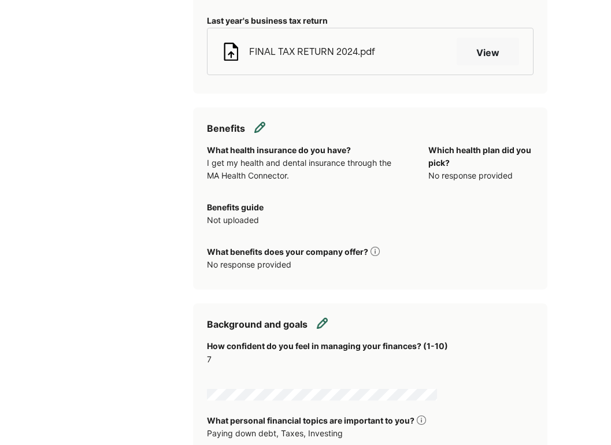
scroll to position [1225, 0]
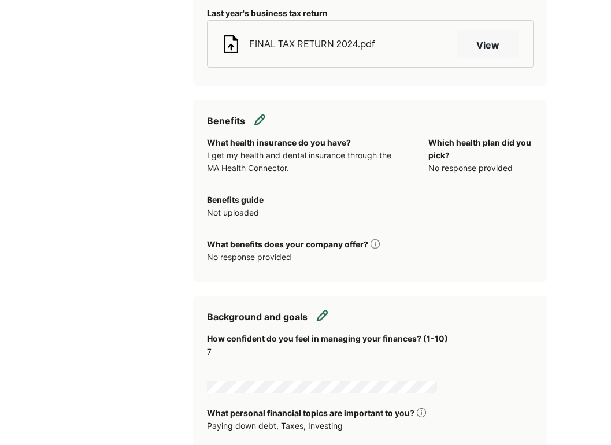
click at [263, 114] on img at bounding box center [260, 120] width 12 height 12
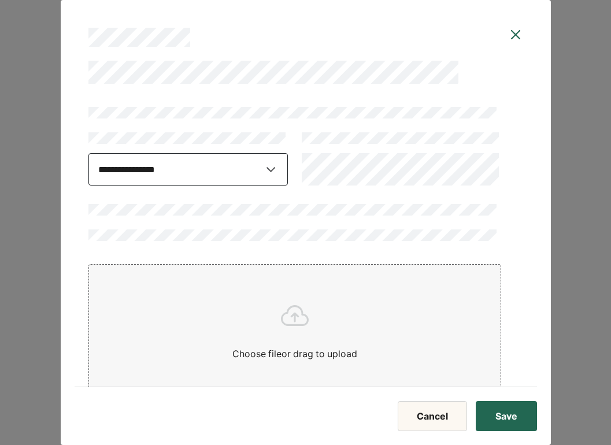
select select "*****"
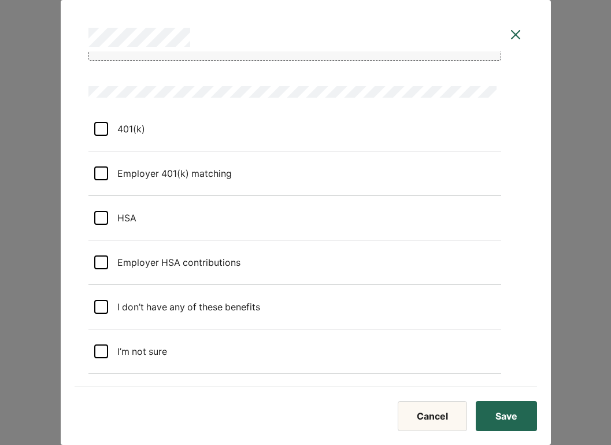
scroll to position [333, 0]
click at [103, 305] on div at bounding box center [101, 308] width 14 height 14
click at [510, 401] on button "Save" at bounding box center [506, 416] width 61 height 30
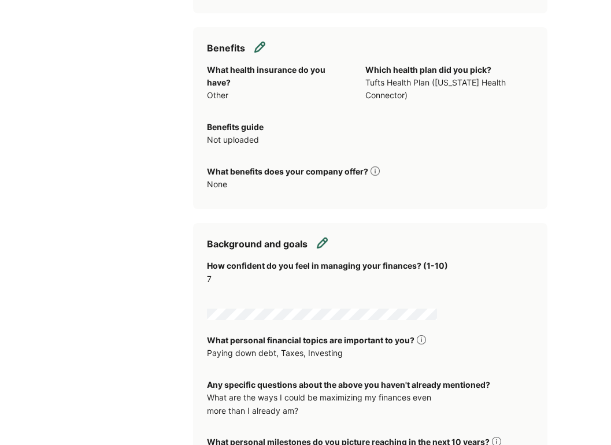
scroll to position [1379, 0]
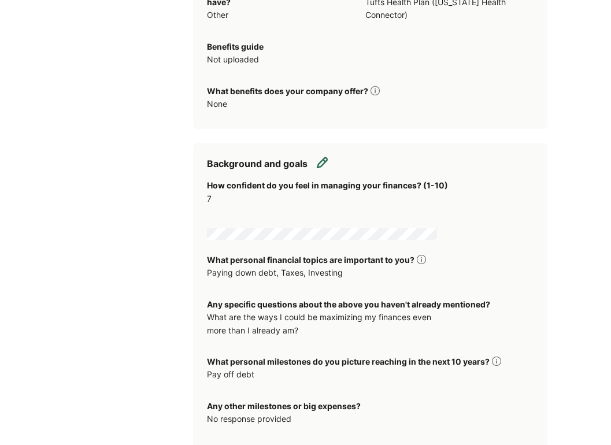
click at [328, 157] on img at bounding box center [322, 163] width 12 height 12
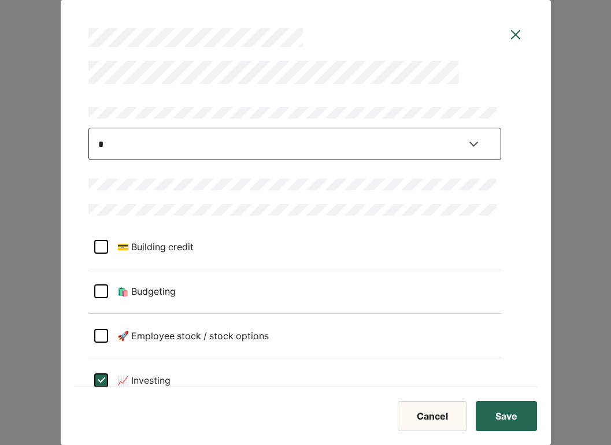
select select "*"
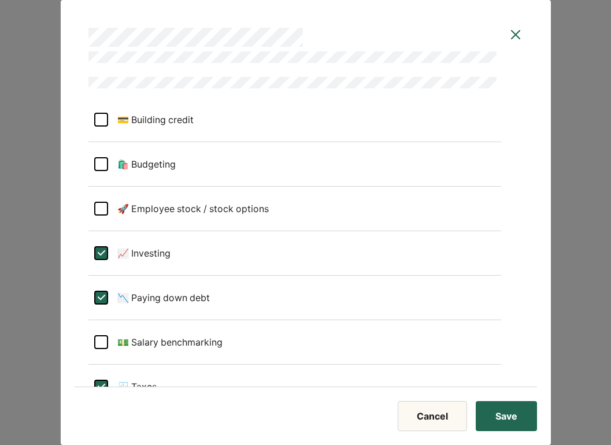
scroll to position [128, 0]
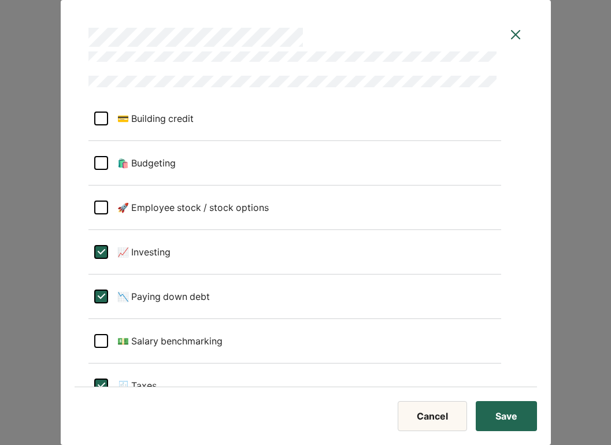
click at [102, 207] on div at bounding box center [101, 208] width 14 height 14
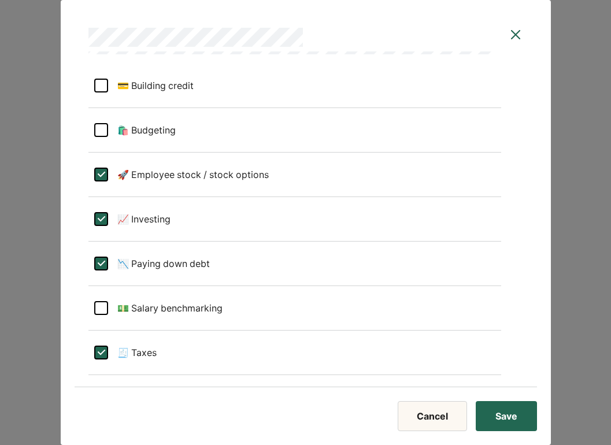
scroll to position [178, 0]
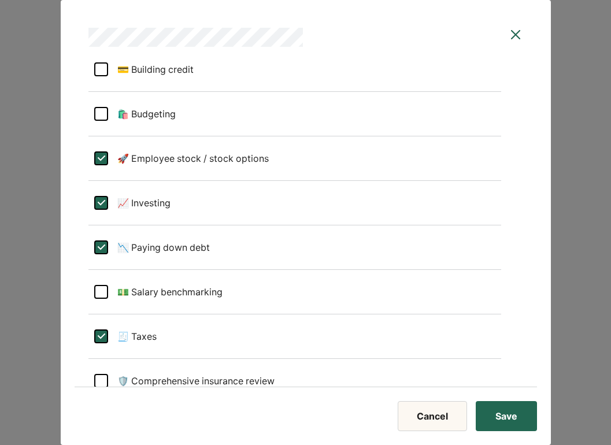
click at [102, 159] on div "L" at bounding box center [101, 159] width 14 height 14
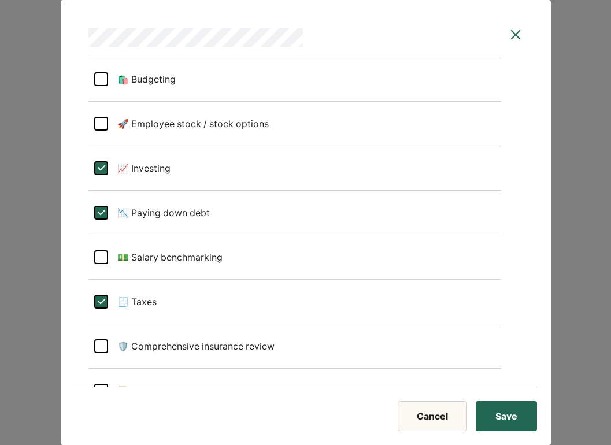
scroll to position [213, 0]
click at [104, 256] on div at bounding box center [101, 257] width 14 height 14
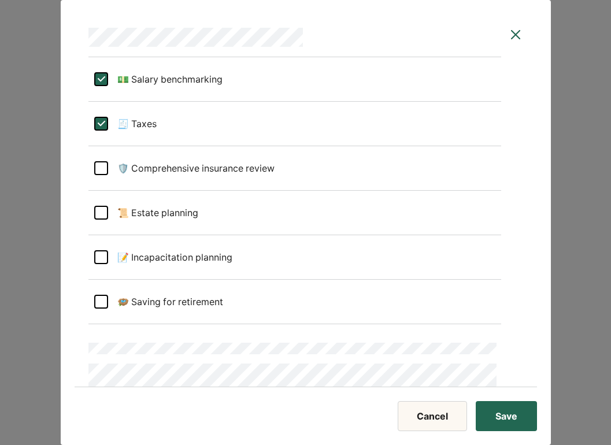
scroll to position [399, 0]
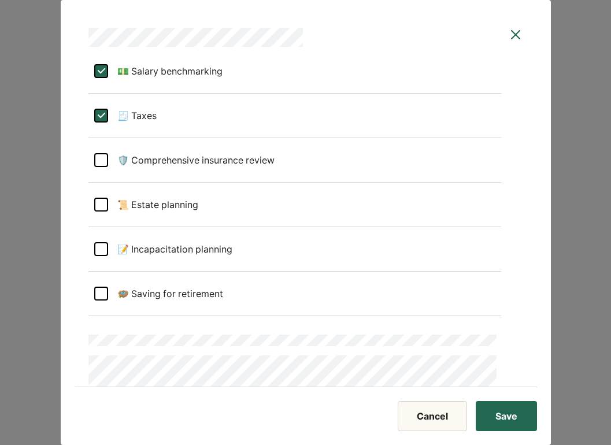
click at [102, 294] on div at bounding box center [101, 294] width 14 height 14
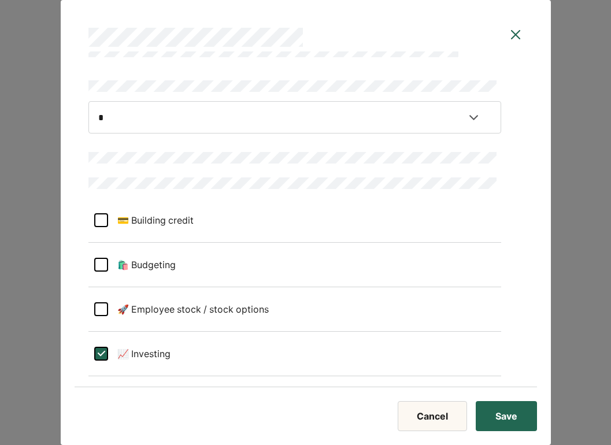
scroll to position [25, 0]
click at [103, 266] on div at bounding box center [101, 266] width 14 height 14
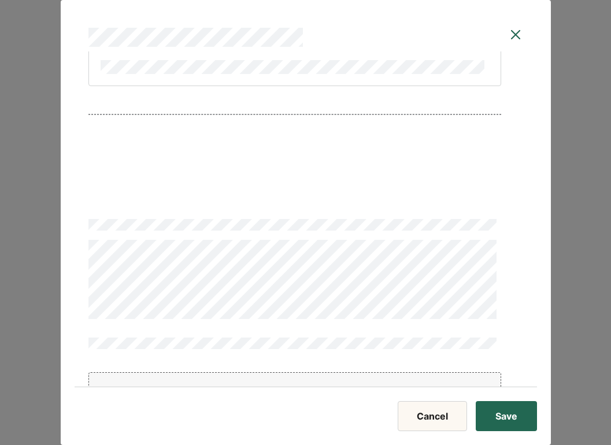
scroll to position [1494, 0]
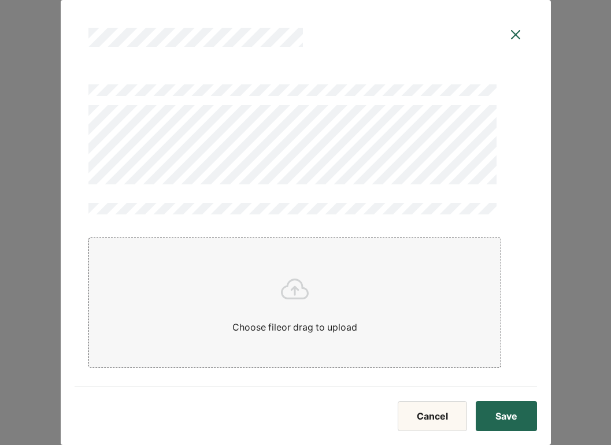
scroll to position [1500, 0]
click at [502, 401] on button "Save" at bounding box center [506, 416] width 61 height 30
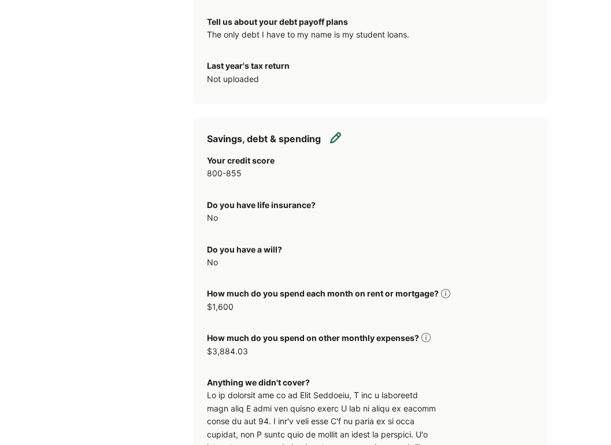
scroll to position [1902, 0]
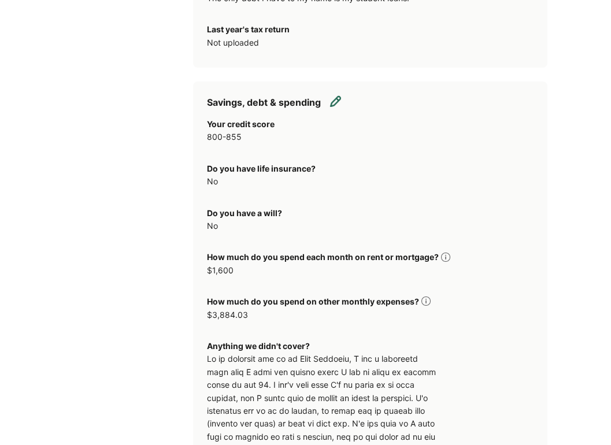
click at [341, 95] on img at bounding box center [336, 101] width 12 height 12
select select "*******"
select select "*****"
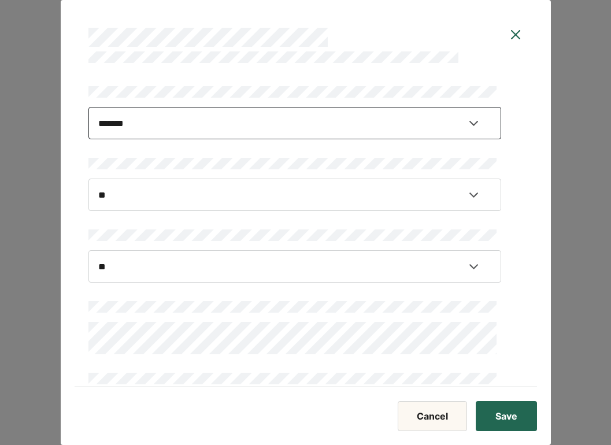
scroll to position [21, 0]
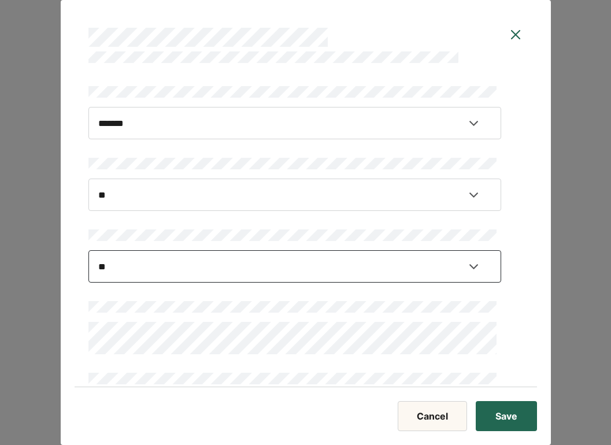
select select "****"
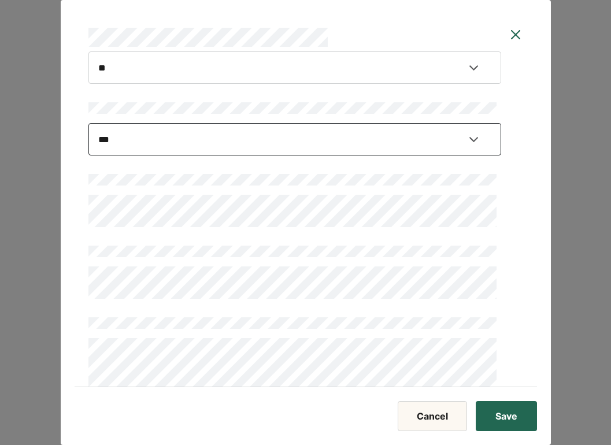
scroll to position [150, 0]
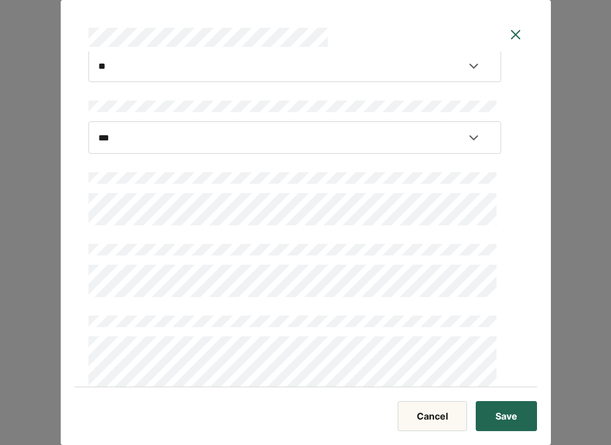
click at [119, 238] on div "**********" at bounding box center [295, 184] width 413 height 463
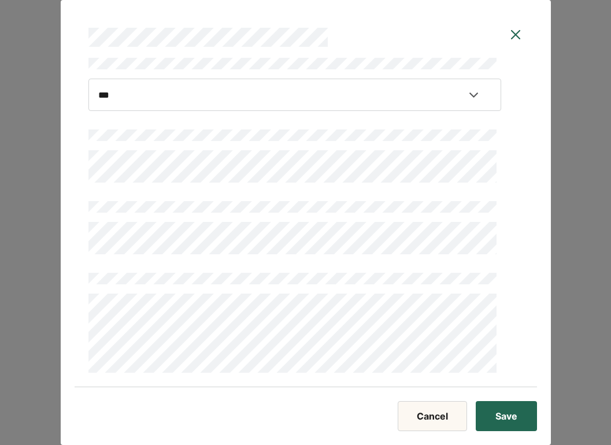
scroll to position [2084, 0]
click at [511, 401] on button "Save" at bounding box center [506, 416] width 61 height 30
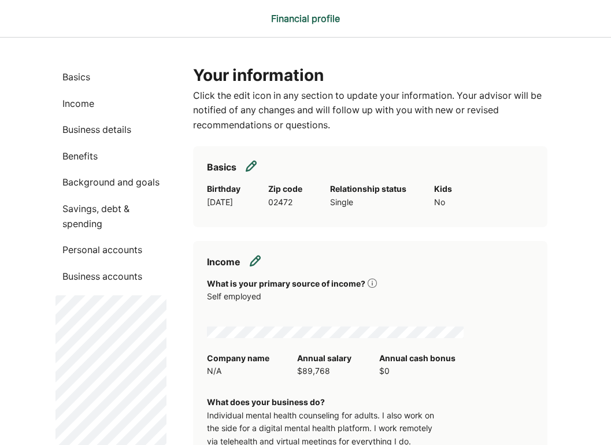
scroll to position [0, 0]
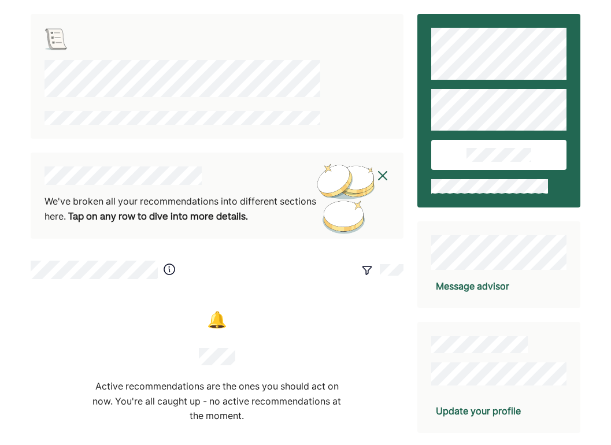
click at [384, 177] on img at bounding box center [383, 176] width 14 height 14
